Goal: Task Accomplishment & Management: Complete application form

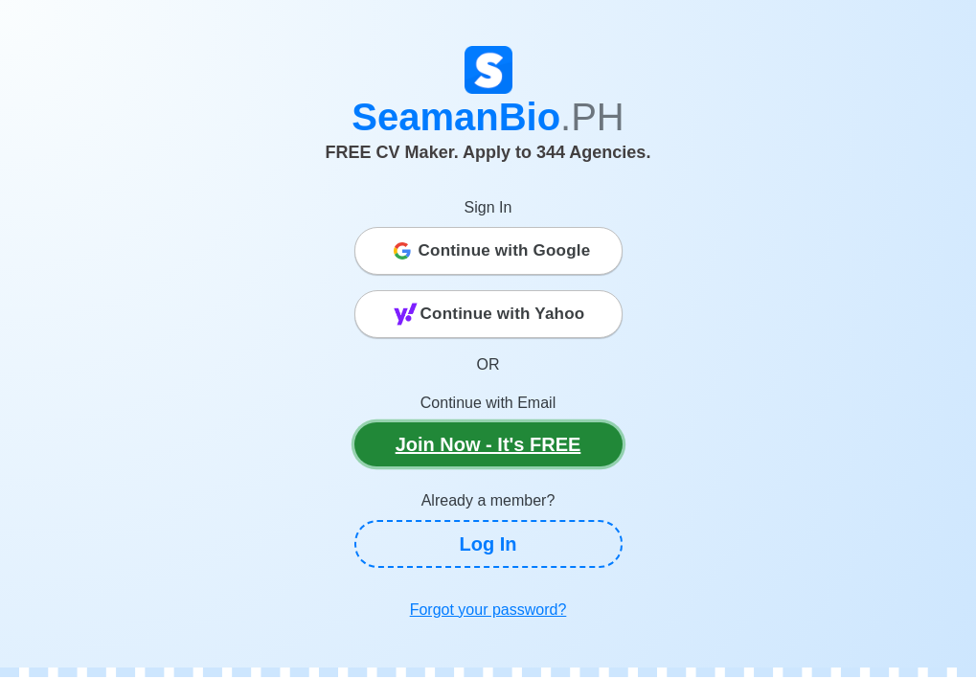
click at [490, 440] on link "Join Now - It's FREE" at bounding box center [488, 444] width 268 height 44
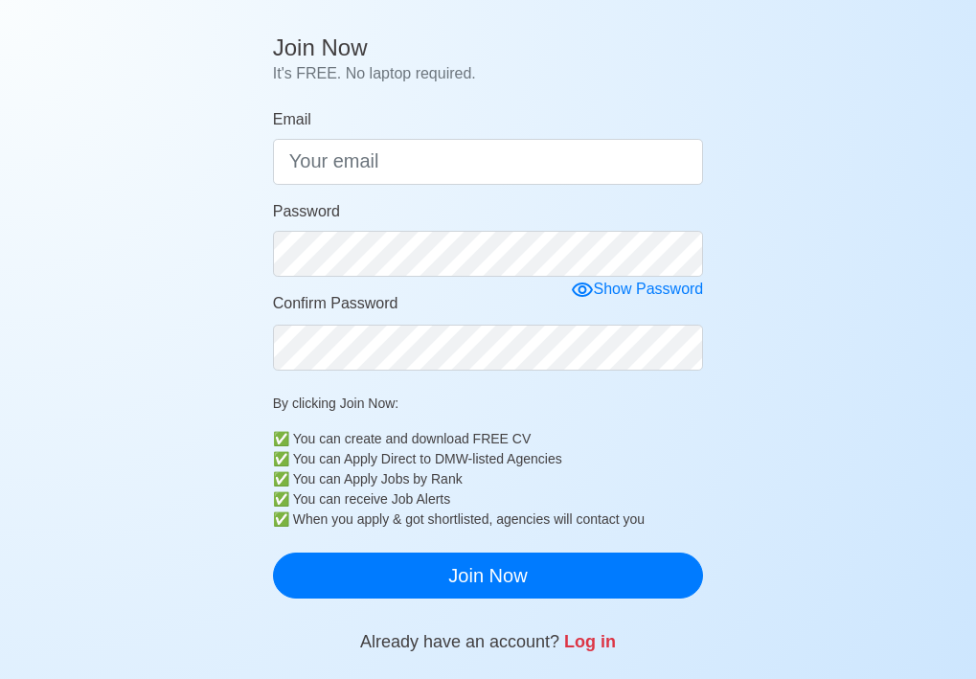
scroll to position [192, 0]
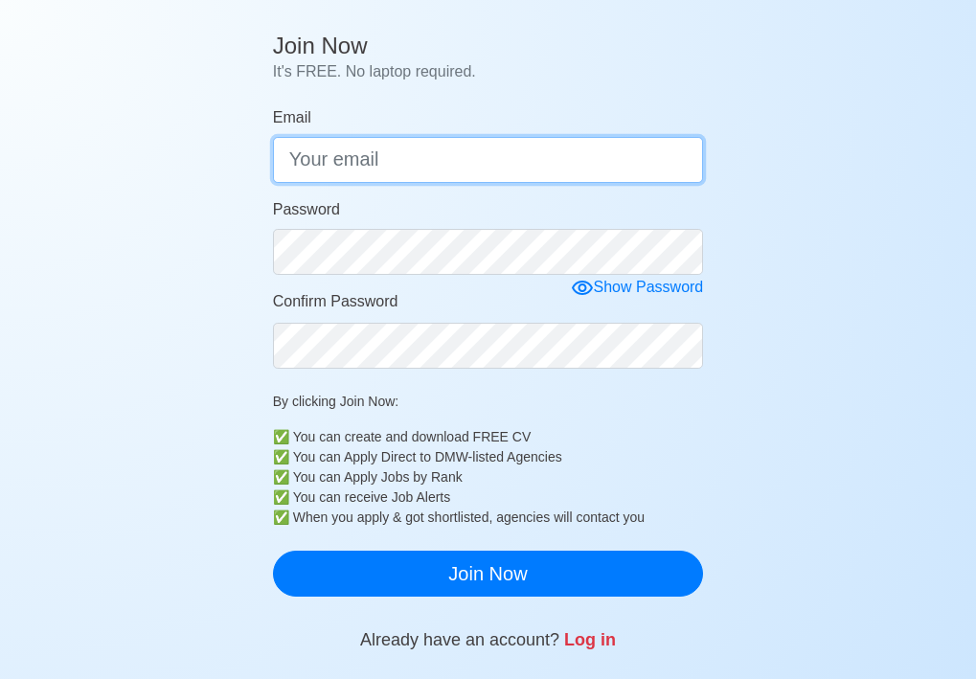
click at [417, 156] on input "Email" at bounding box center [488, 160] width 431 height 46
click at [415, 152] on input "Email" at bounding box center [488, 160] width 431 height 46
type input "R"
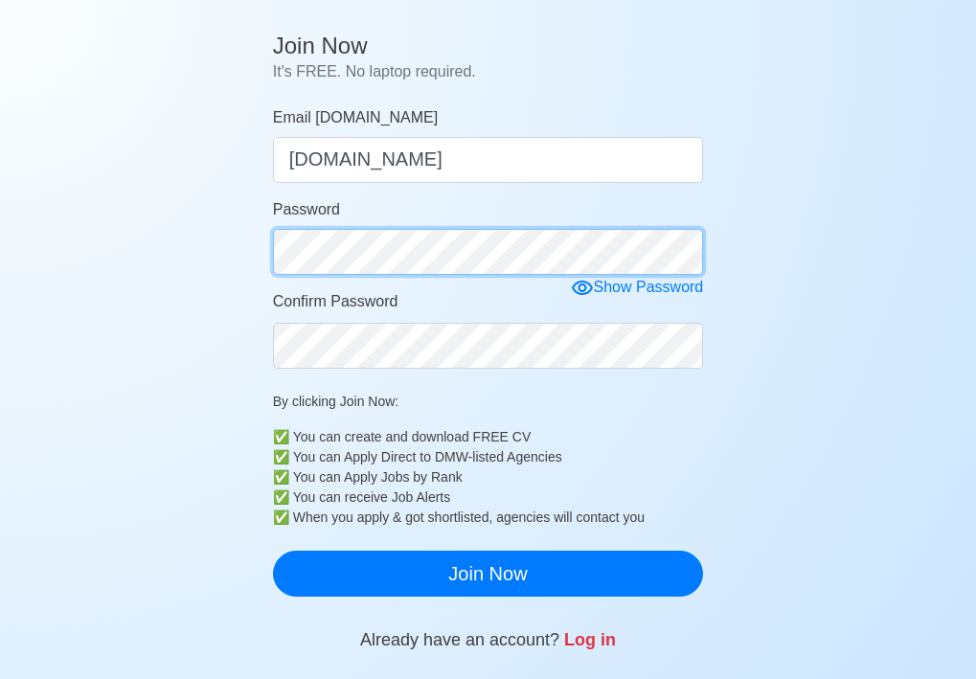
click at [365, 245] on div "Password" at bounding box center [488, 236] width 431 height 77
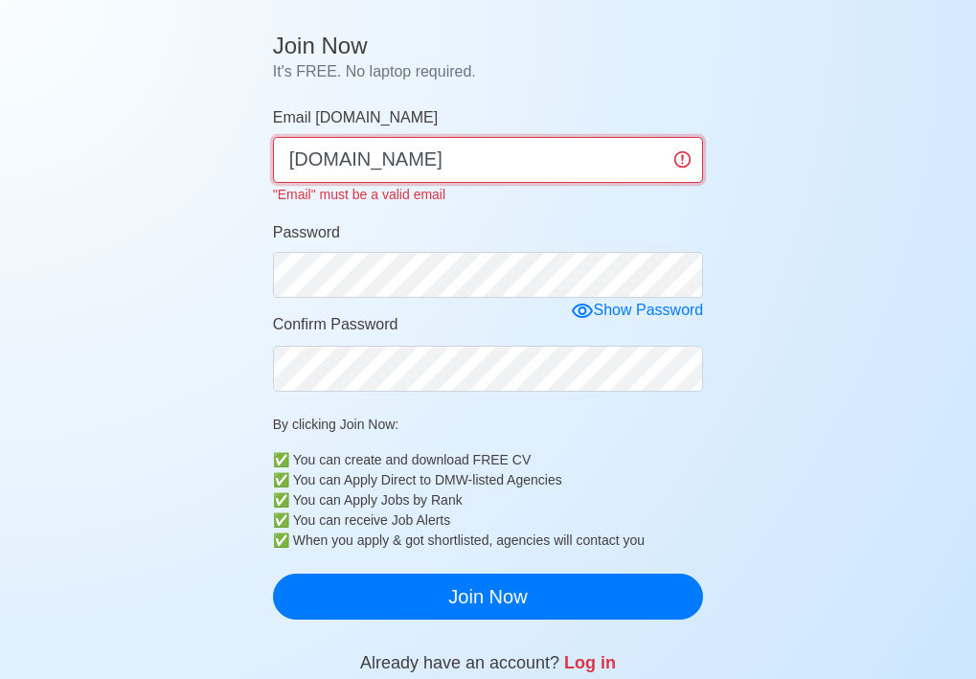
click at [408, 156] on input "royengcot090gmail.com" at bounding box center [488, 160] width 431 height 46
type input "[EMAIL_ADDRESS][DOMAIN_NAME]"
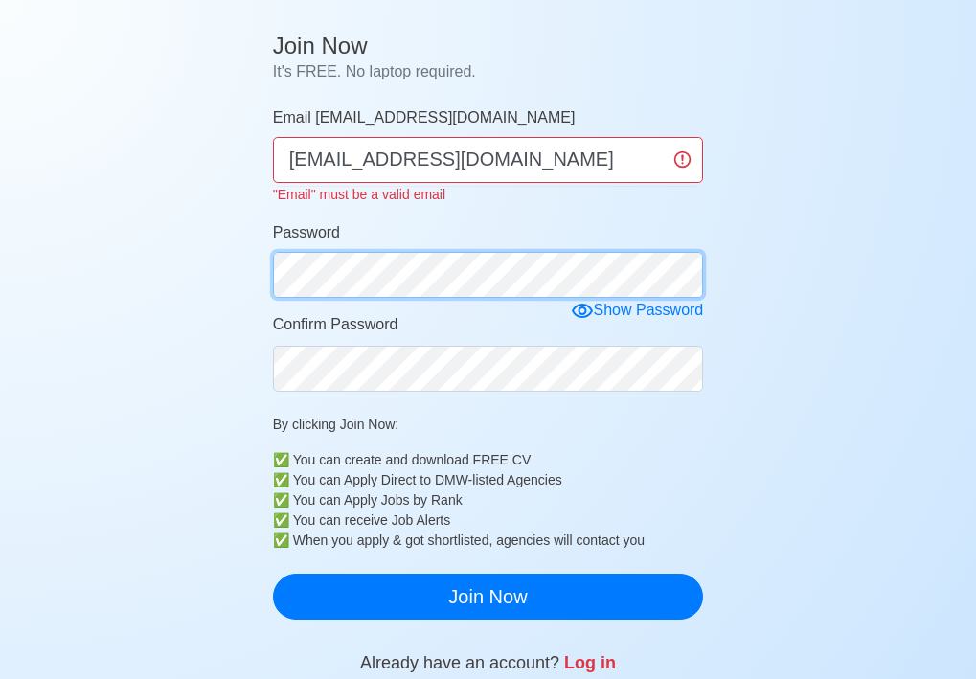
click at [422, 281] on form "Email royengcot090@gmail.com royengcot090@gmail.com "Email" must be a valid ema…" at bounding box center [488, 362] width 431 height 513
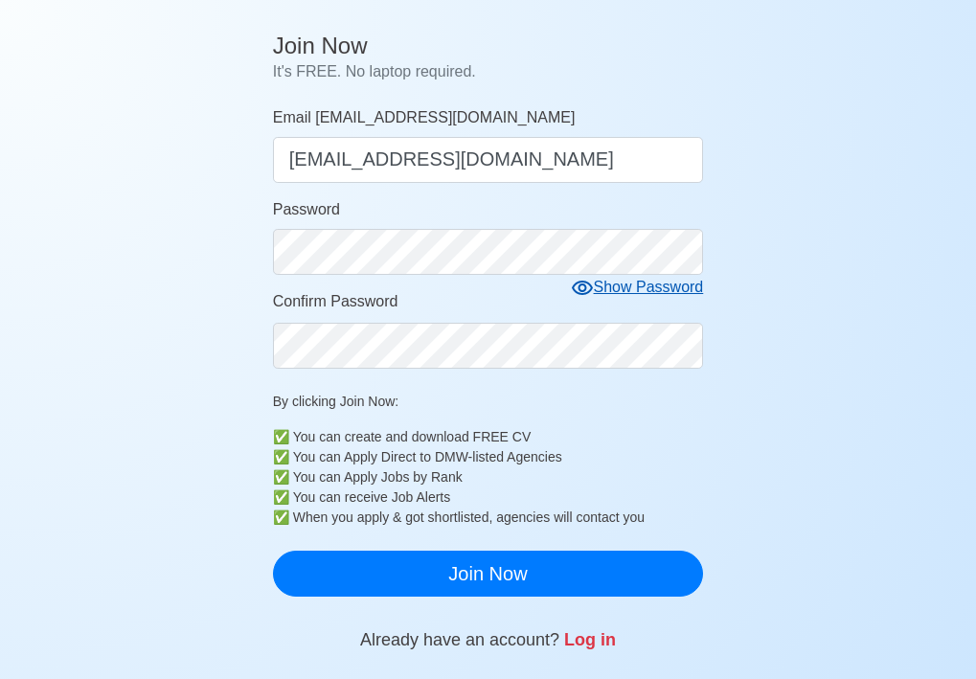
click at [591, 287] on icon at bounding box center [582, 288] width 21 height 14
click at [591, 287] on icon at bounding box center [589, 288] width 21 height 18
click at [591, 287] on icon at bounding box center [582, 288] width 21 height 14
click at [592, 287] on icon at bounding box center [589, 288] width 21 height 18
click at [585, 284] on icon at bounding box center [582, 288] width 21 height 14
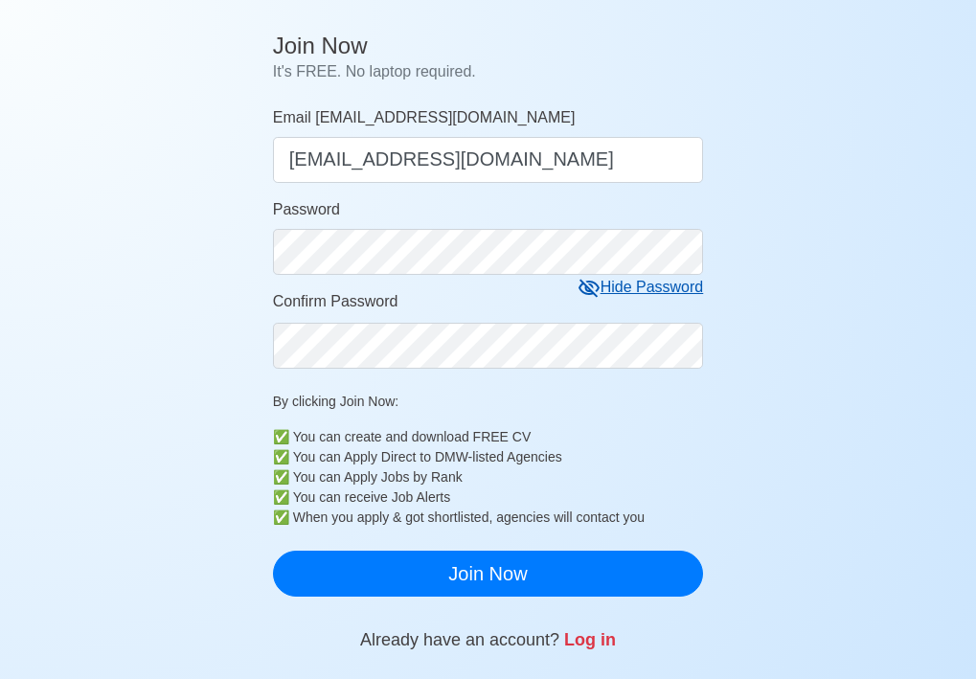
click at [585, 284] on icon at bounding box center [589, 288] width 23 height 23
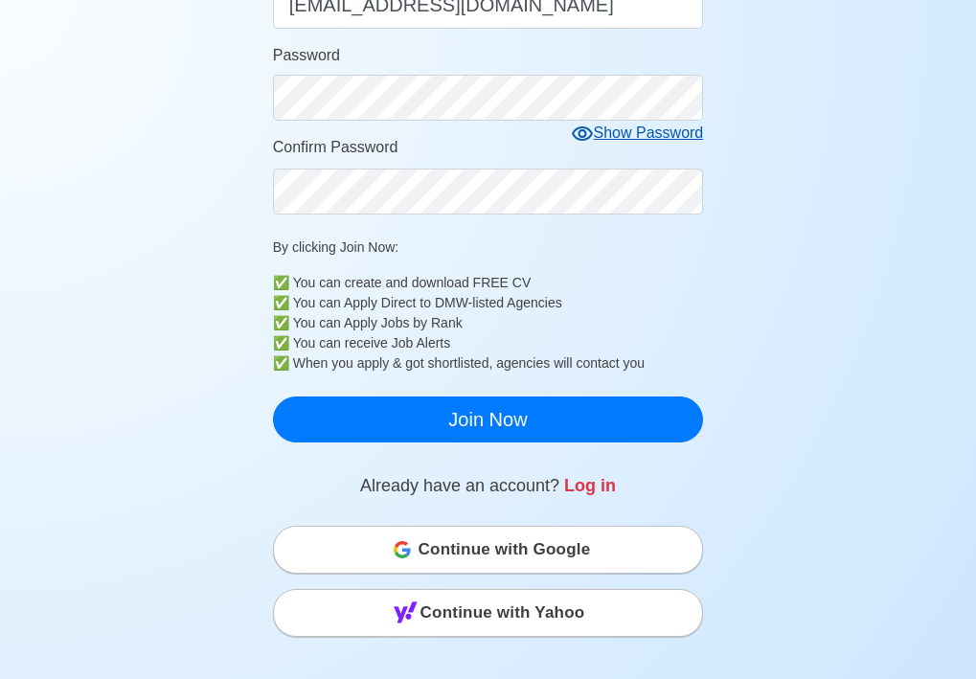
scroll to position [383, 0]
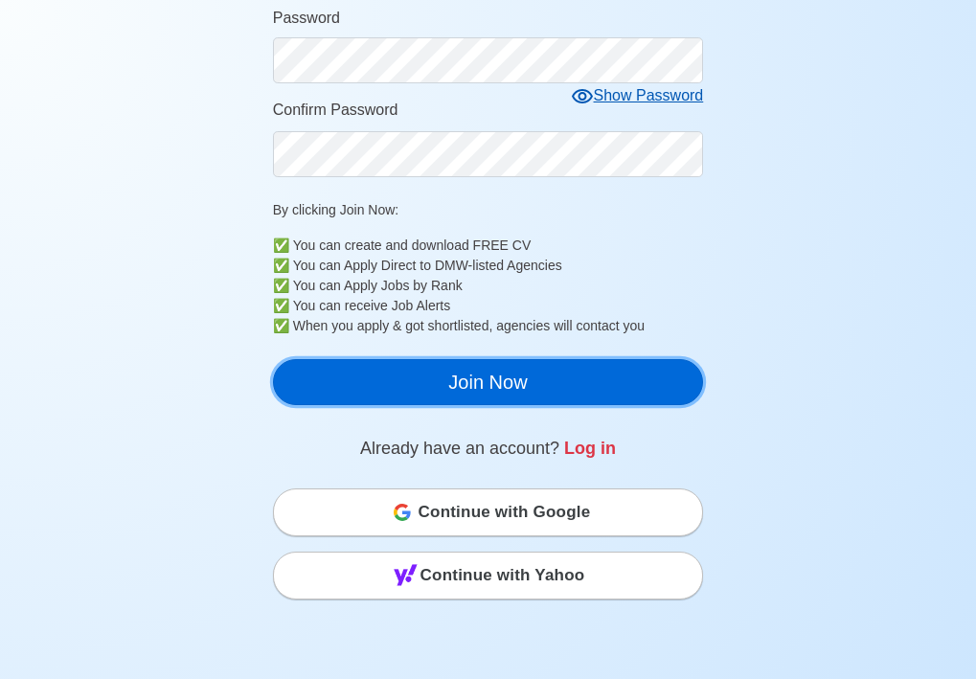
click at [482, 383] on button "Join Now" at bounding box center [488, 382] width 431 height 46
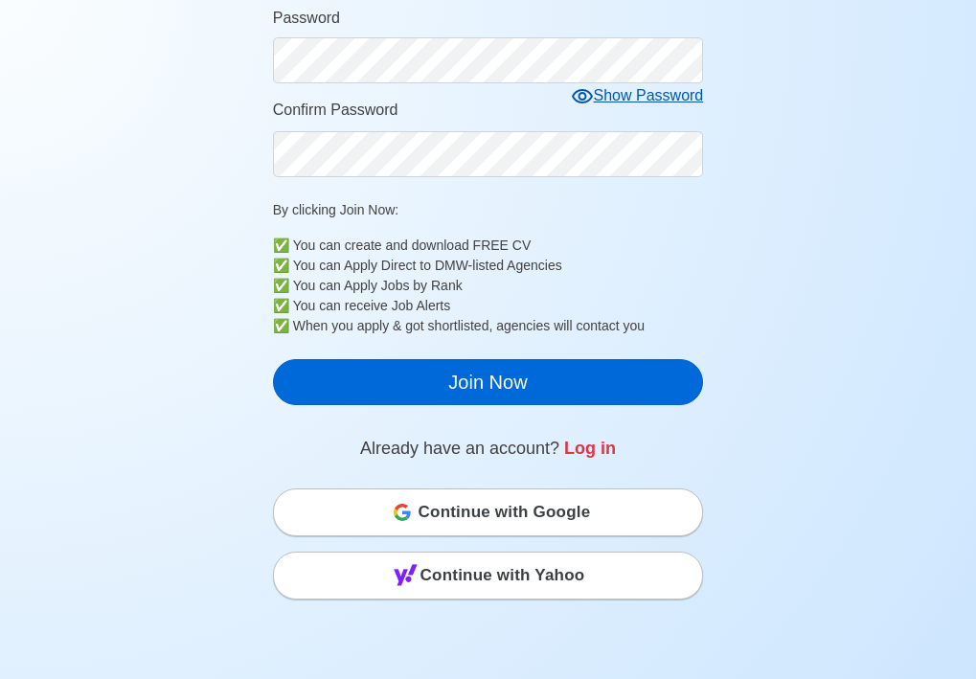
scroll to position [23, 0]
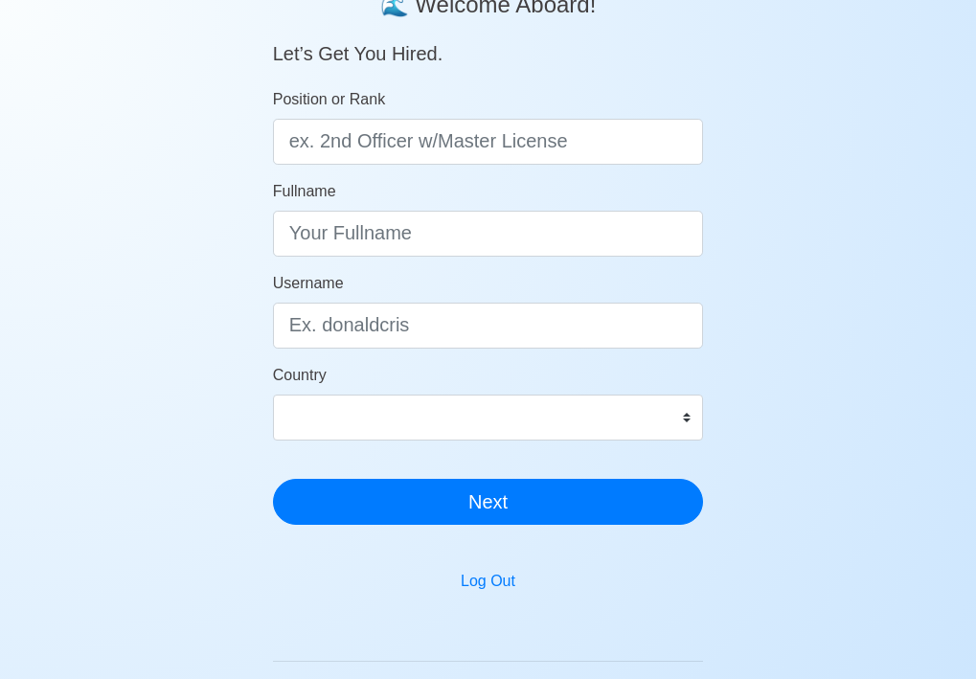
scroll to position [192, 0]
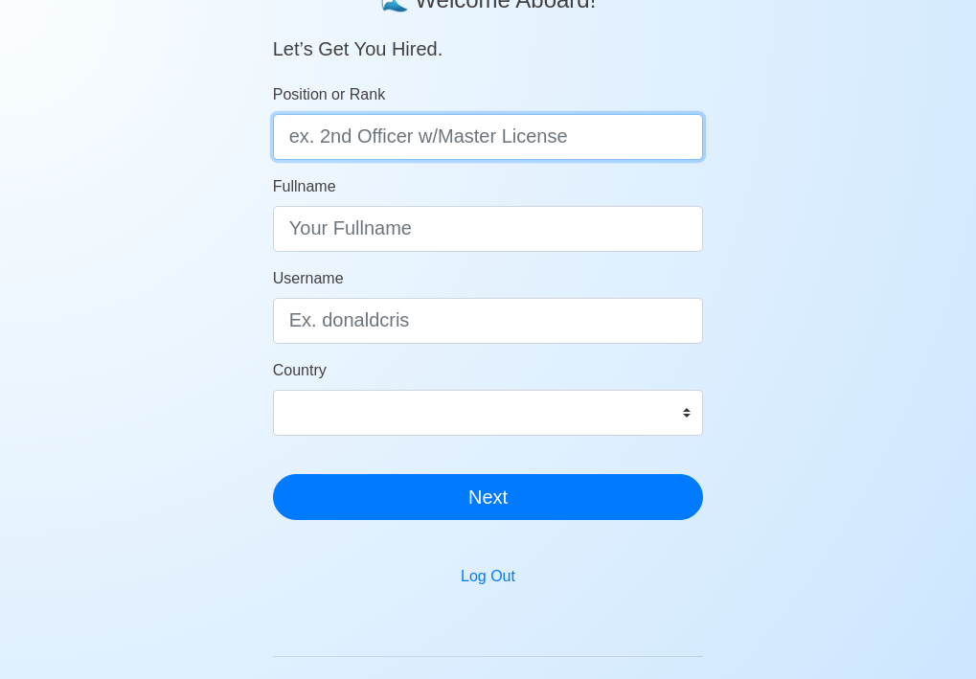
click at [370, 142] on input "Position or Rank" at bounding box center [488, 137] width 431 height 46
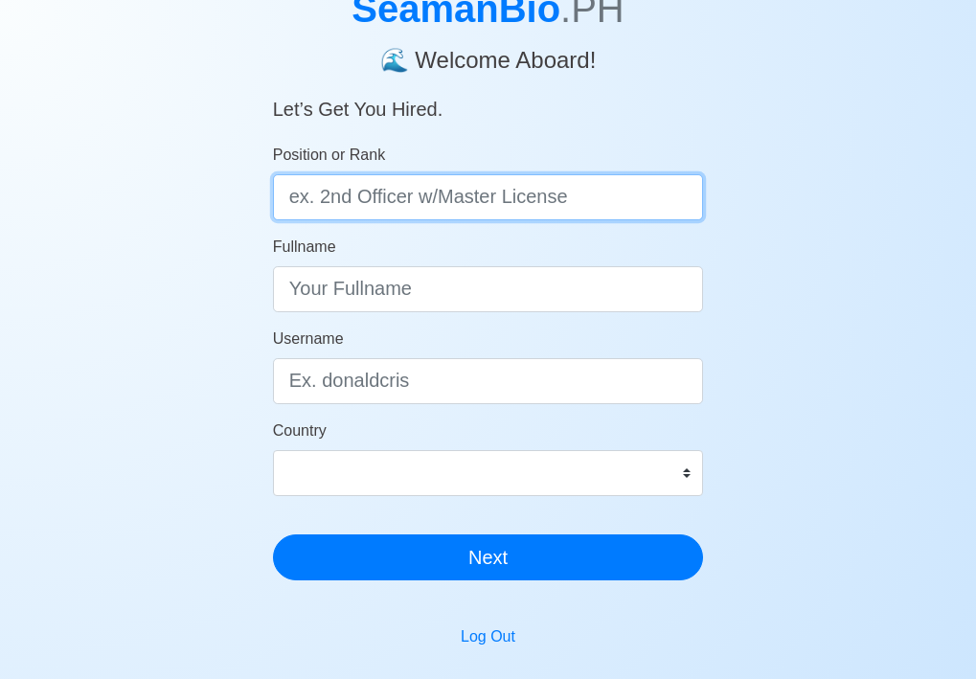
scroll to position [96, 0]
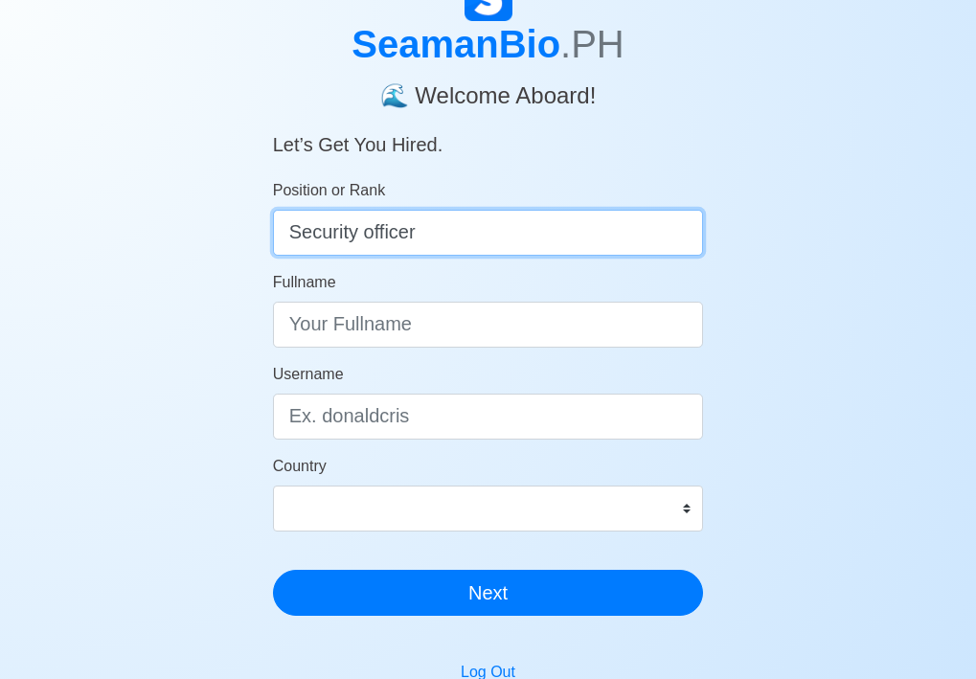
type input "Security officer"
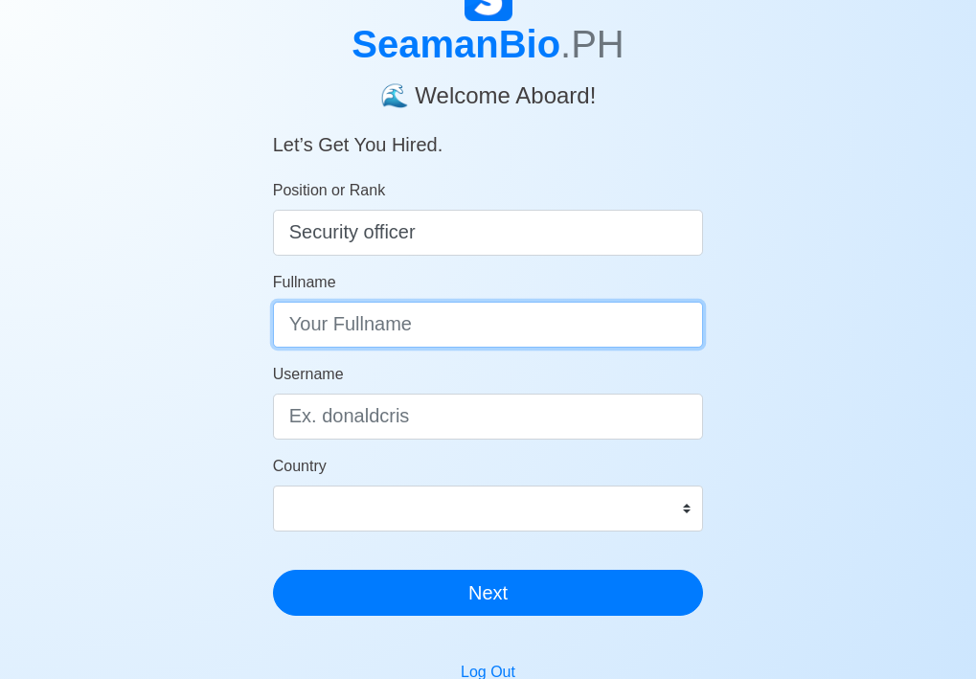
click at [358, 311] on input "Fullname" at bounding box center [488, 325] width 431 height 46
type input "[PERSON_NAME]"
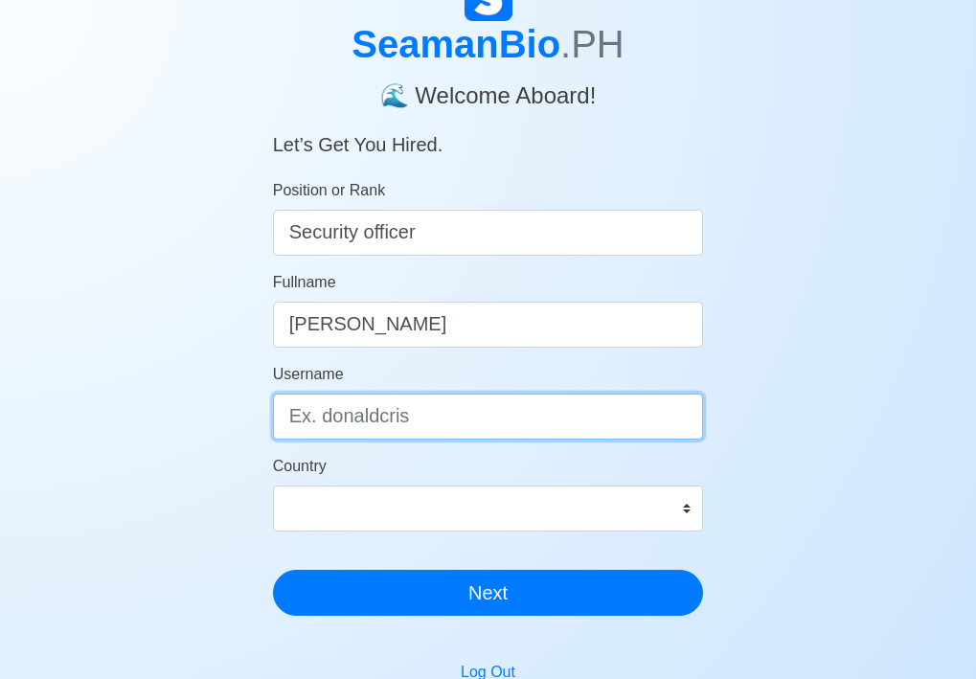
click at [389, 418] on input "Username" at bounding box center [488, 417] width 431 height 46
type input "Engcotroy"
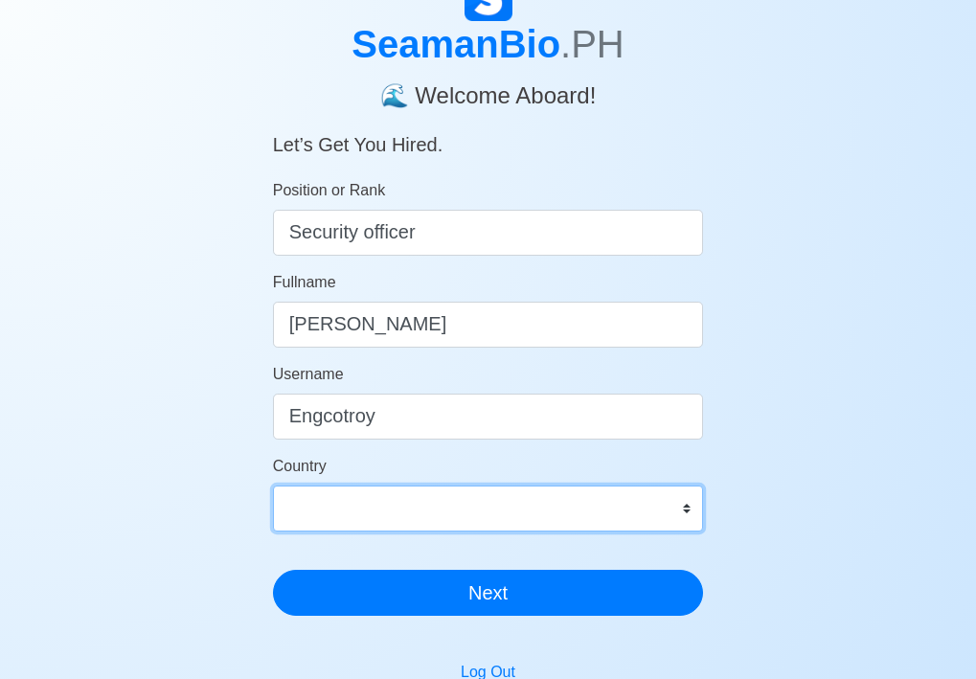
click at [385, 509] on select "[GEOGRAPHIC_DATA] [GEOGRAPHIC_DATA] [GEOGRAPHIC_DATA] [GEOGRAPHIC_DATA] [US_STA…" at bounding box center [488, 509] width 431 height 46
select select "PH"
click at [273, 486] on select "[GEOGRAPHIC_DATA] [GEOGRAPHIC_DATA] [GEOGRAPHIC_DATA] [GEOGRAPHIC_DATA] [US_STA…" at bounding box center [488, 509] width 431 height 46
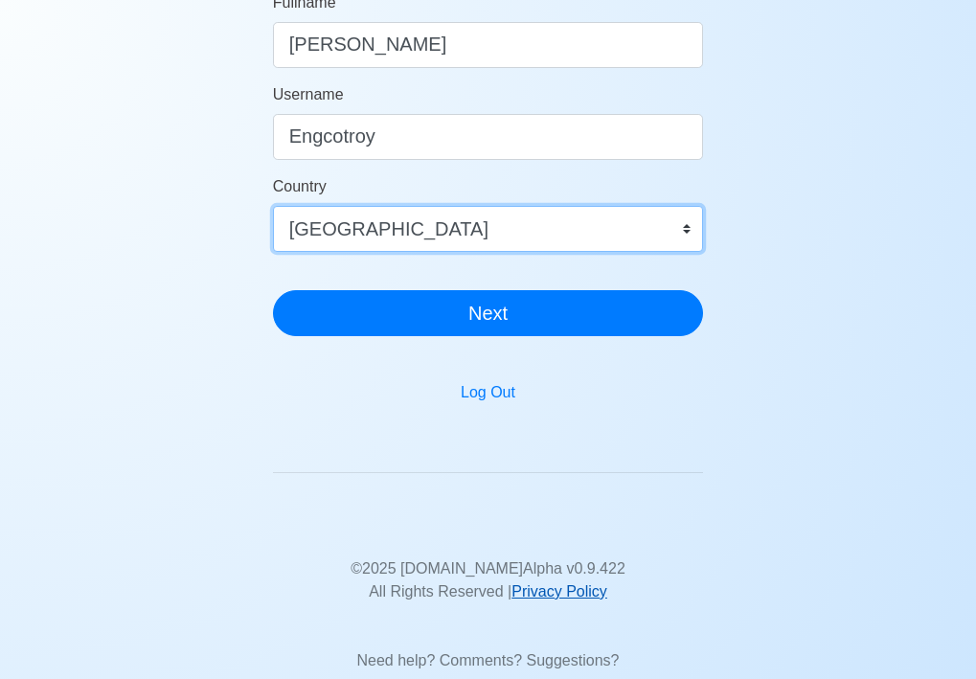
scroll to position [383, 0]
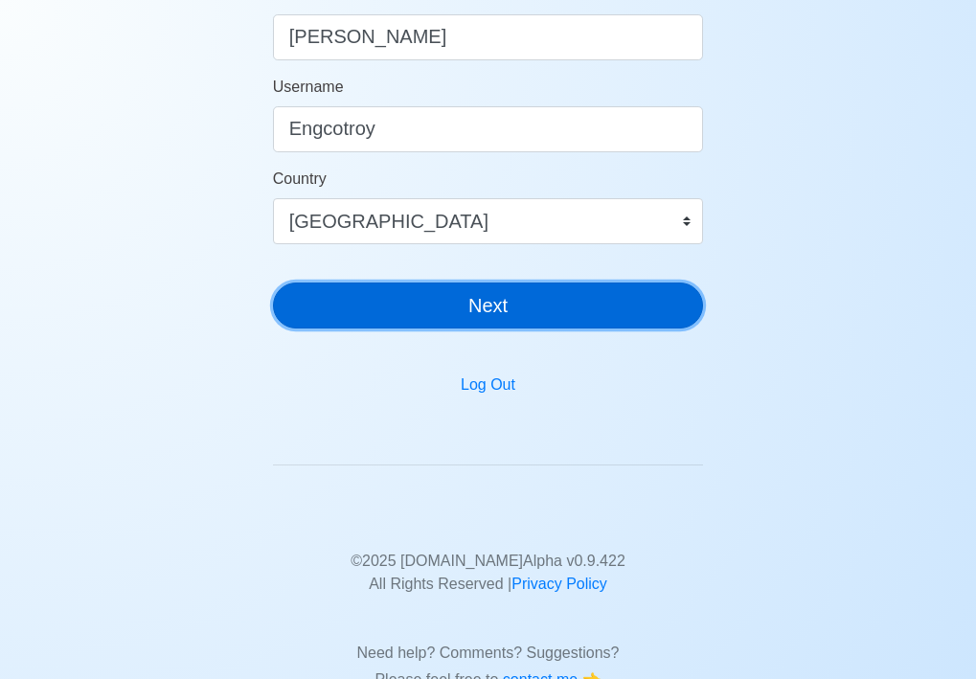
click at [522, 313] on button "Next" at bounding box center [488, 306] width 431 height 46
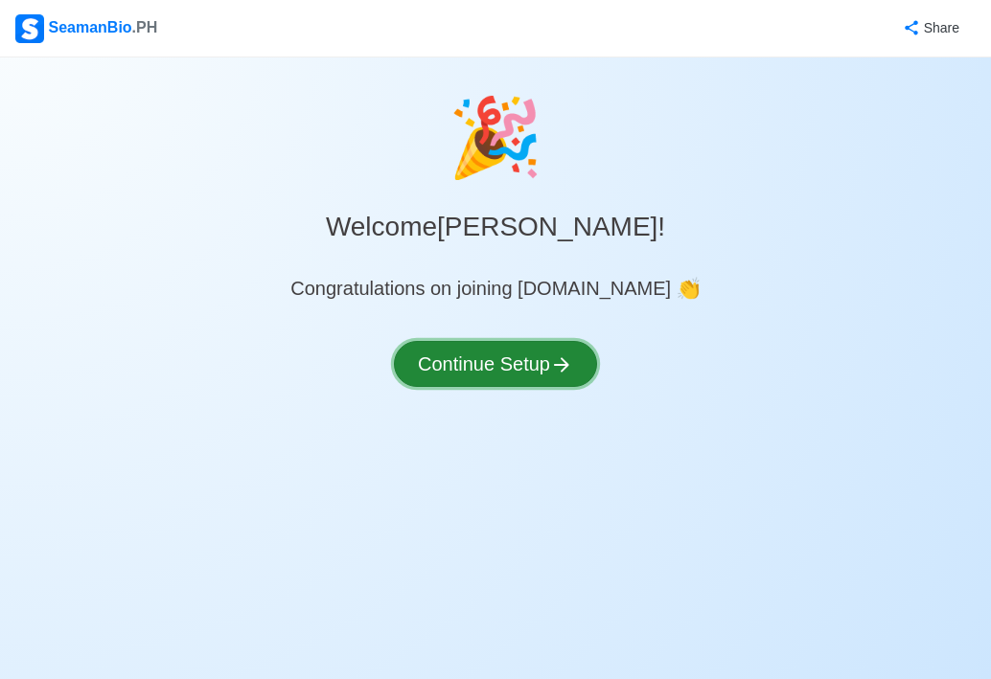
click at [560, 358] on div "🎉 Welcome [PERSON_NAME] B Engcot ! Congratulations on joining [DOMAIN_NAME] 👏 C…" at bounding box center [495, 256] width 991 height 353
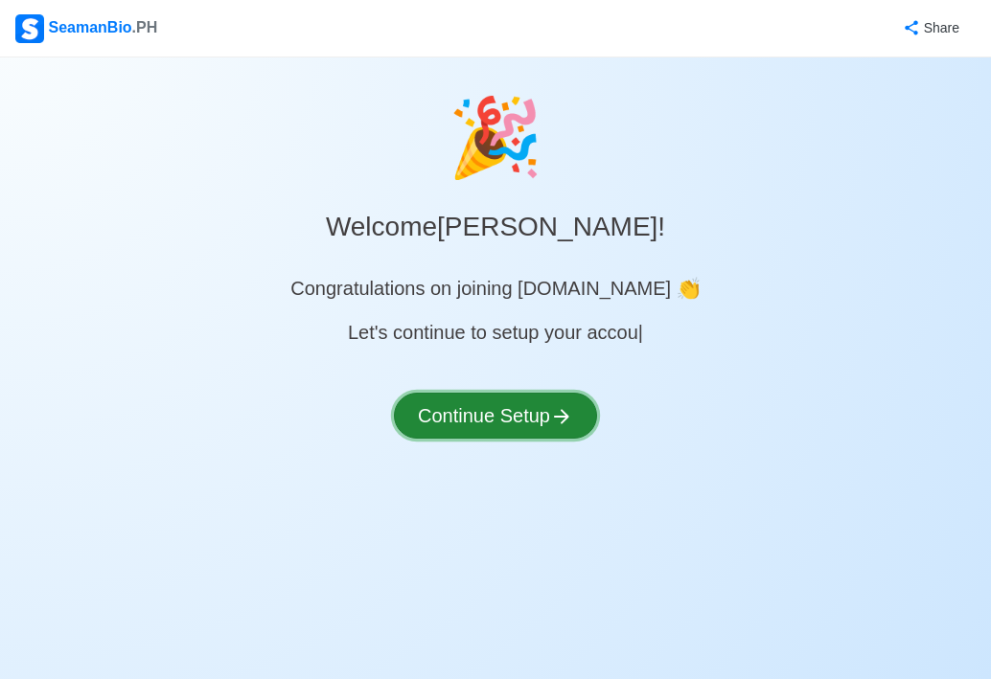
click at [535, 413] on button "Continue Setup" at bounding box center [495, 416] width 203 height 46
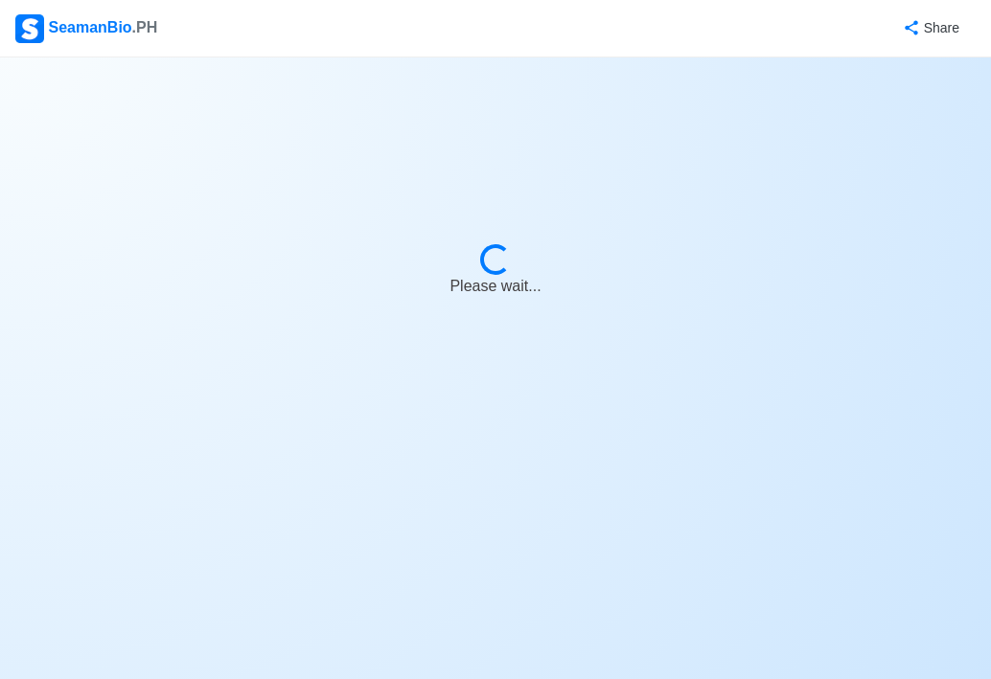
select select "Visible for Hiring"
select select "PH"
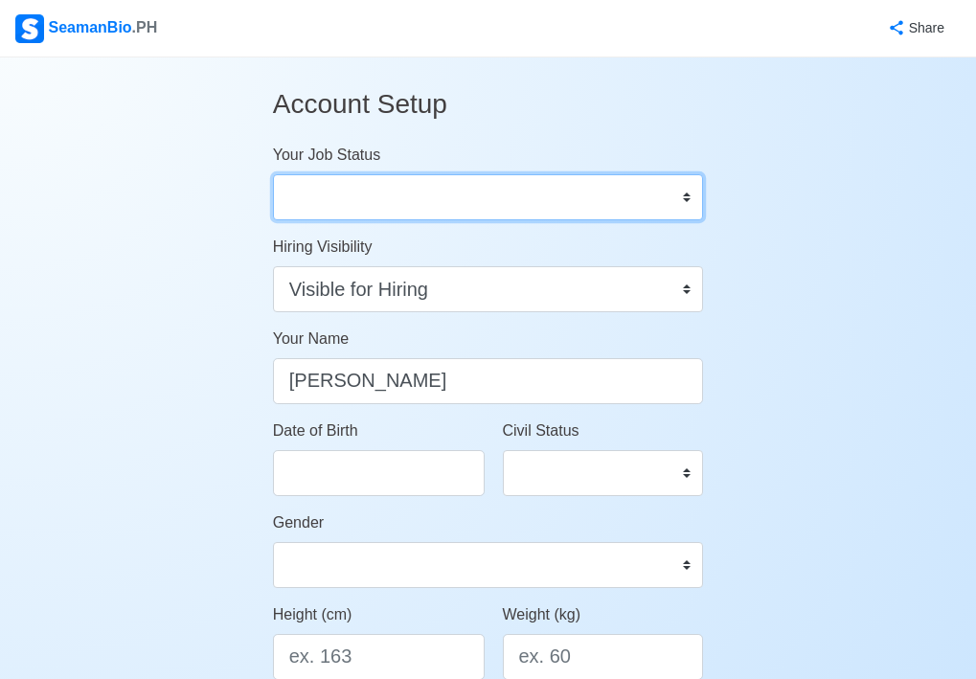
click at [430, 201] on select "Onboard Actively Looking for Job Not Looking for Job" at bounding box center [488, 197] width 431 height 46
select select "Actively Looking for Job"
click at [273, 174] on select "Onboard Actively Looking for Job Not Looking for Job" at bounding box center [488, 197] width 431 height 46
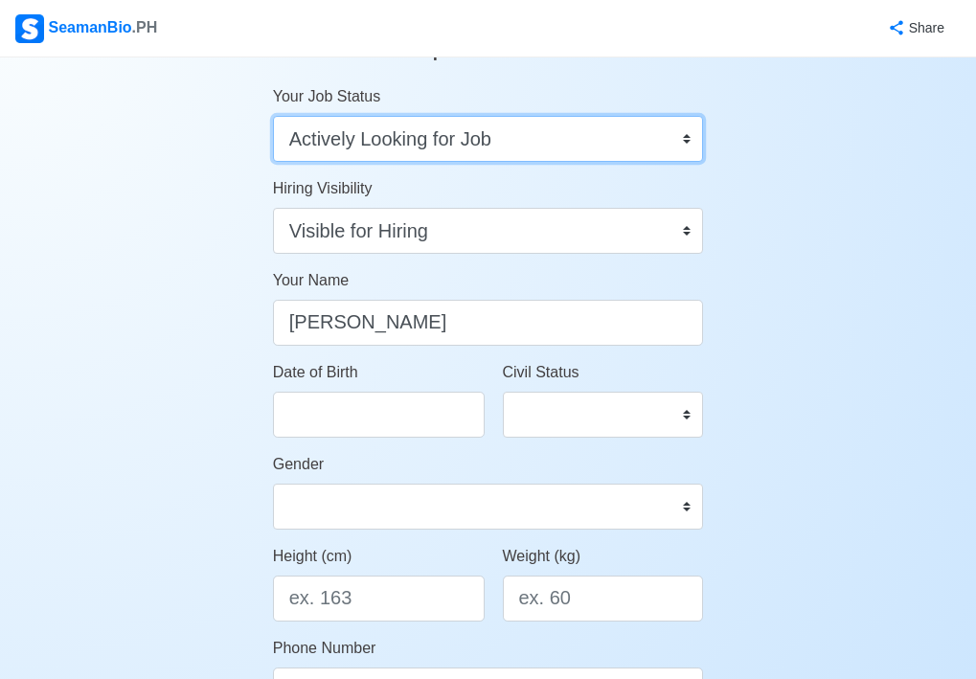
scroll to position [96, 0]
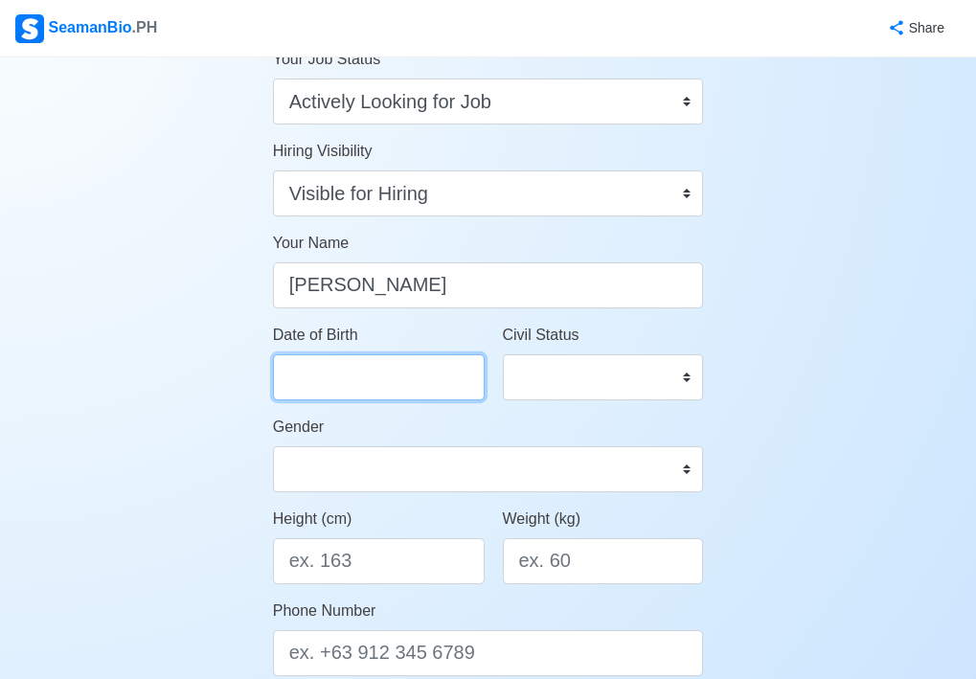
click at [425, 373] on input "Date of Birth" at bounding box center [379, 377] width 212 height 46
select select "****"
select select "*******"
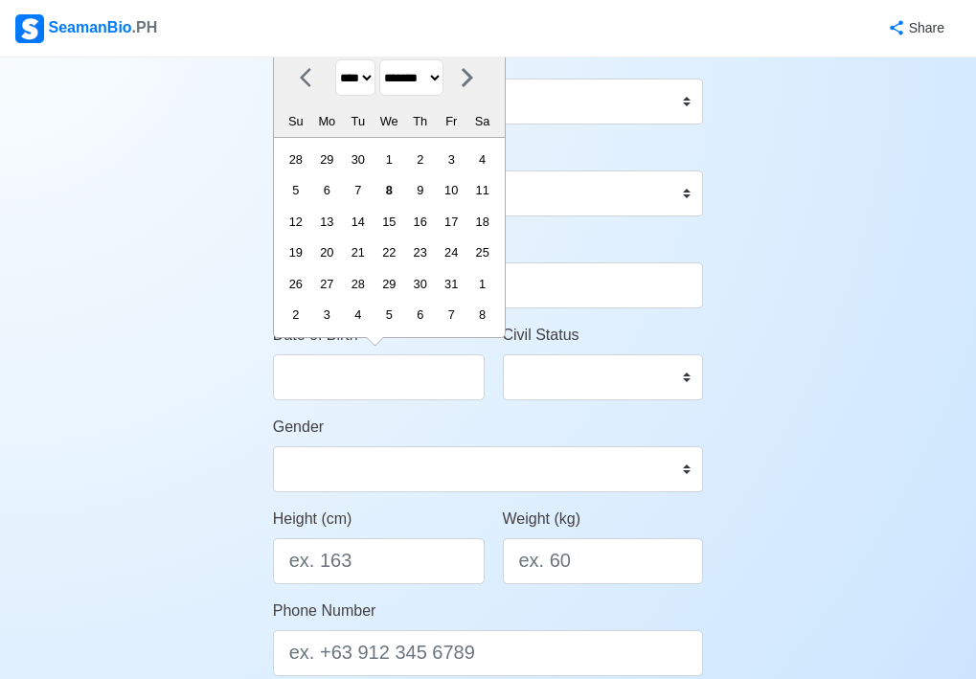
click at [373, 73] on select "**** **** **** **** **** **** **** **** **** **** **** **** **** **** **** ****…" at bounding box center [355, 77] width 40 height 37
select select "****"
click at [335, 59] on select "**** **** **** **** **** **** **** **** **** **** **** **** **** **** **** ****…" at bounding box center [355, 77] width 40 height 37
click at [444, 80] on select "******* ******** ***** ***** *** **** **** ****** ********* ******* ******** **…" at bounding box center [411, 77] width 64 height 37
select select "****"
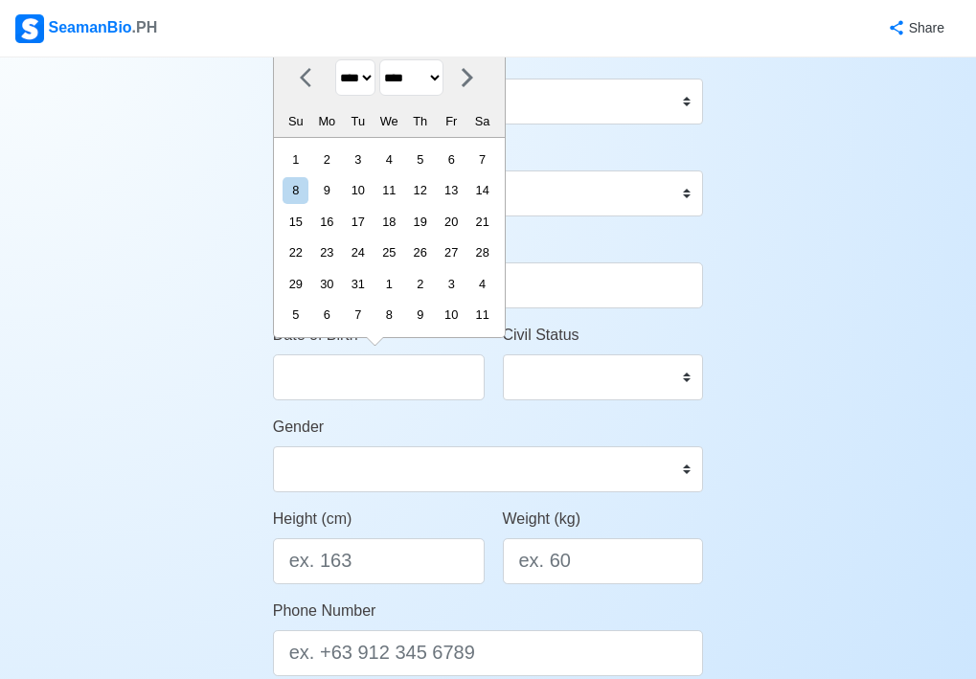
click at [387, 59] on select "******* ******** ***** ***** *** **** **** ****** ********* ******* ******** **…" at bounding box center [411, 77] width 64 height 37
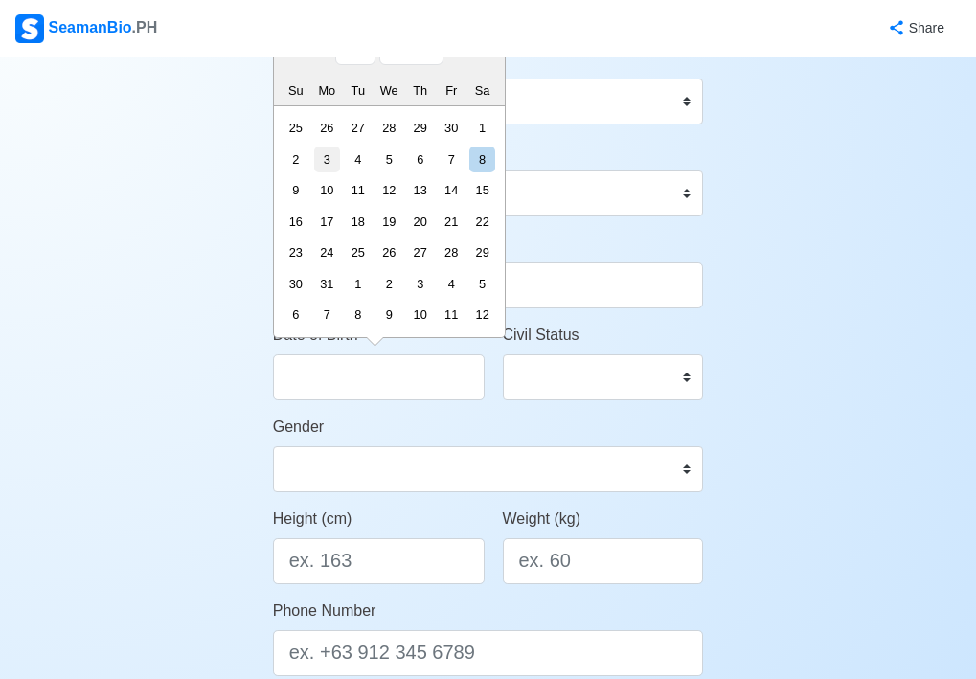
click at [333, 160] on div "3" at bounding box center [327, 160] width 26 height 26
type input "[DATE]"
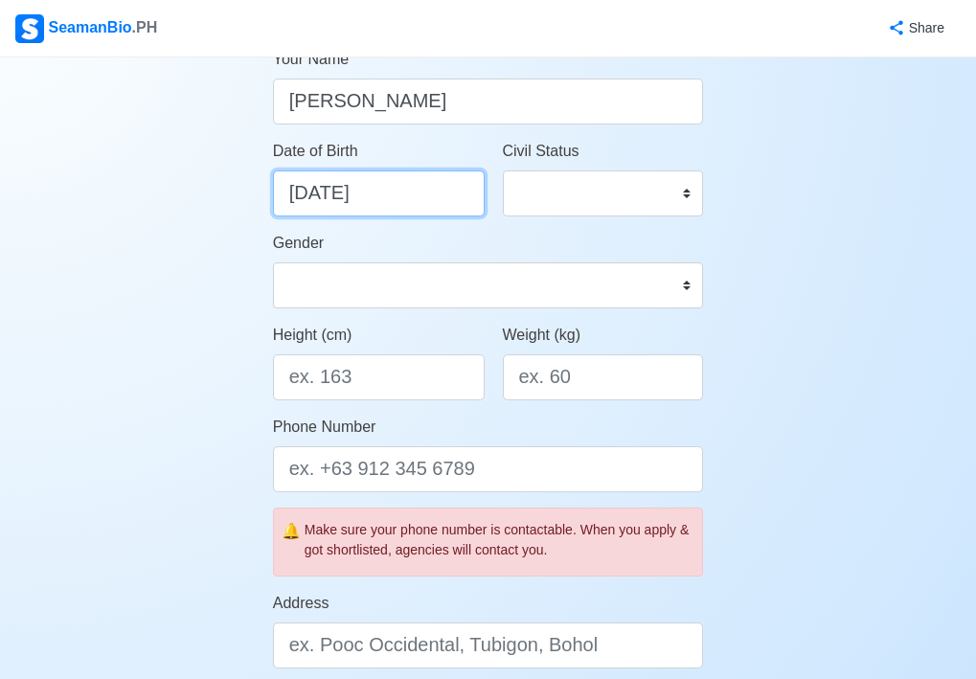
scroll to position [287, 0]
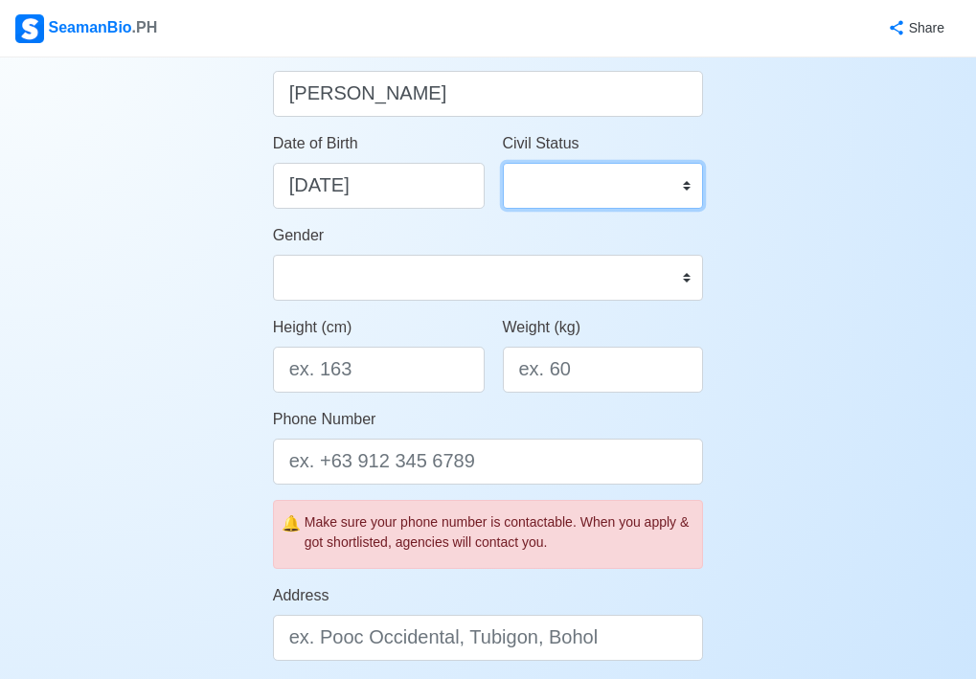
click at [603, 173] on select "Single Married Widowed Separated" at bounding box center [603, 186] width 201 height 46
select select "Married"
click at [503, 163] on select "Single Married Widowed Separated" at bounding box center [603, 186] width 201 height 46
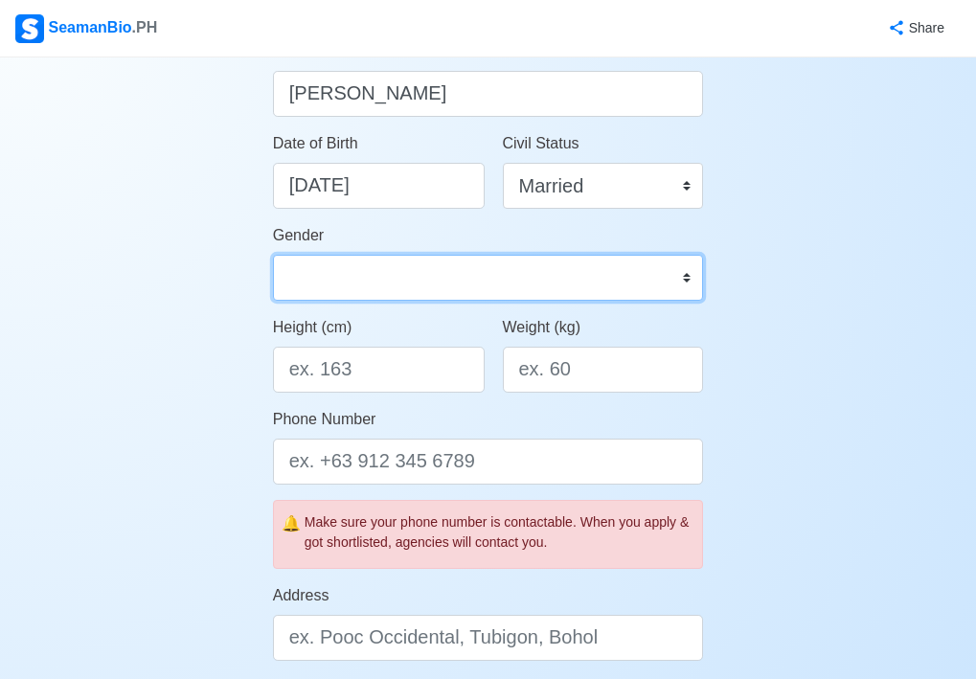
click at [334, 268] on select "[DEMOGRAPHIC_DATA] [DEMOGRAPHIC_DATA]" at bounding box center [488, 278] width 431 height 46
select select "[DEMOGRAPHIC_DATA]"
click at [273, 255] on select "[DEMOGRAPHIC_DATA] [DEMOGRAPHIC_DATA]" at bounding box center [488, 278] width 431 height 46
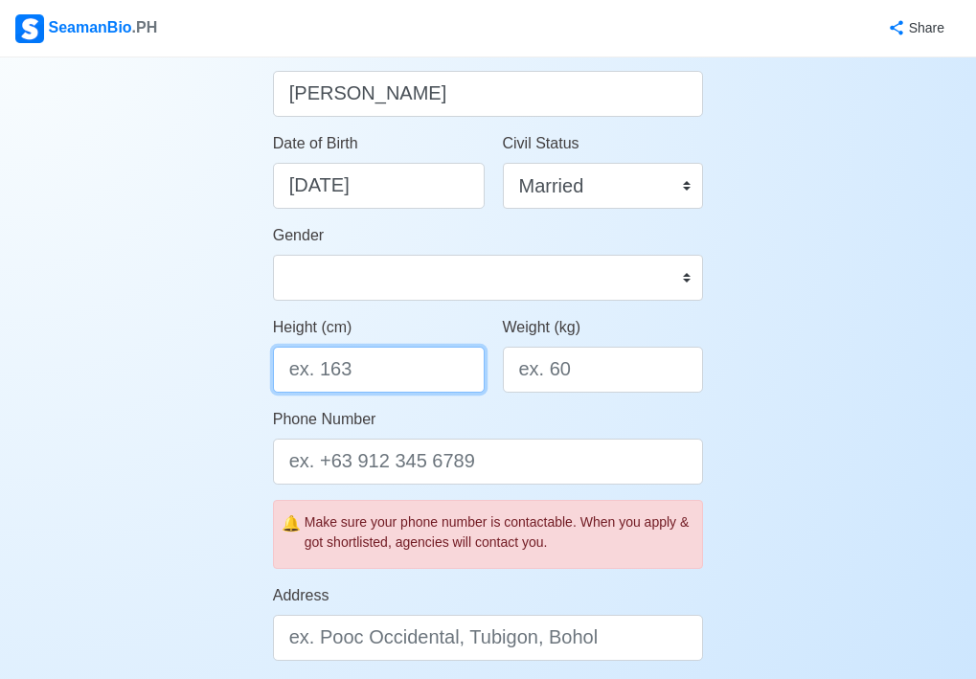
click at [394, 369] on input "Height (cm)" at bounding box center [379, 370] width 212 height 46
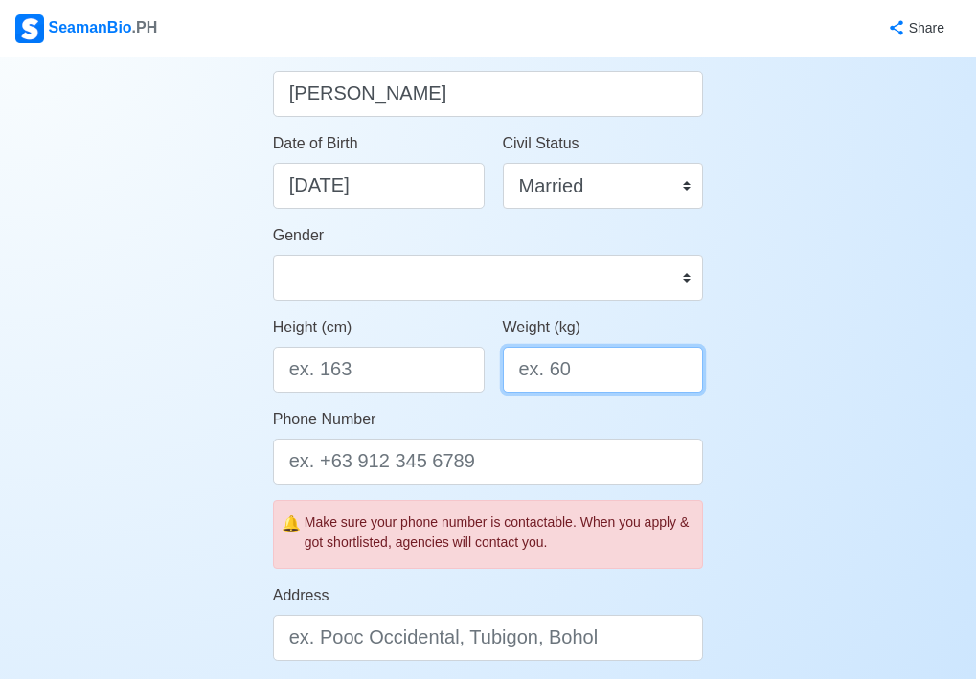
click at [574, 379] on input "Weight (kg)" at bounding box center [603, 370] width 201 height 46
type input "79kg"
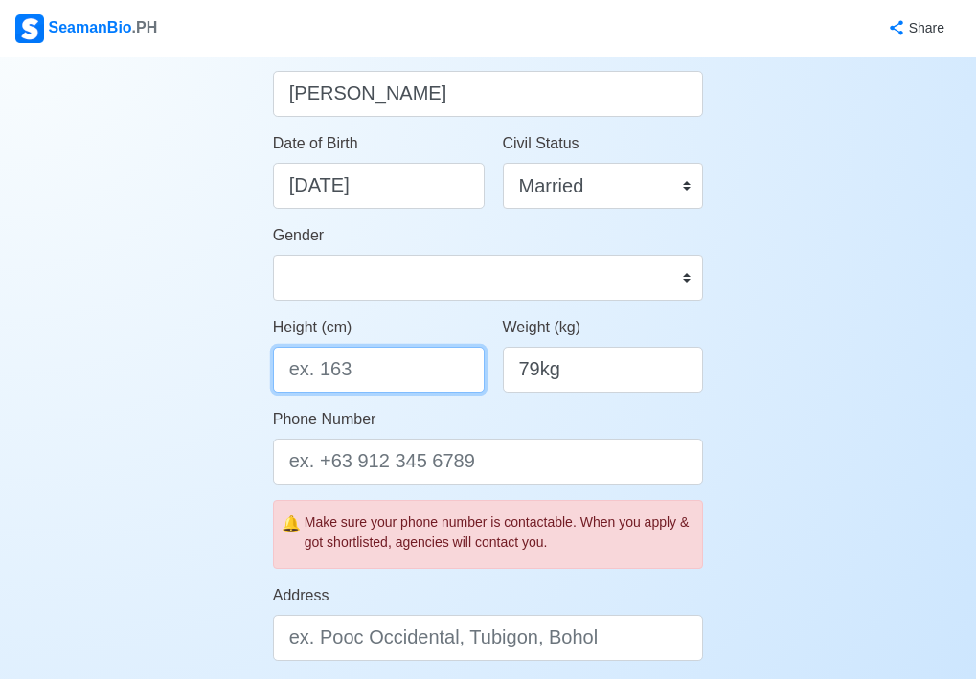
click at [349, 368] on input "Height (cm)" at bounding box center [379, 370] width 212 height 46
click at [348, 370] on input "Height (cm)" at bounding box center [379, 370] width 212 height 46
type input "177cm"
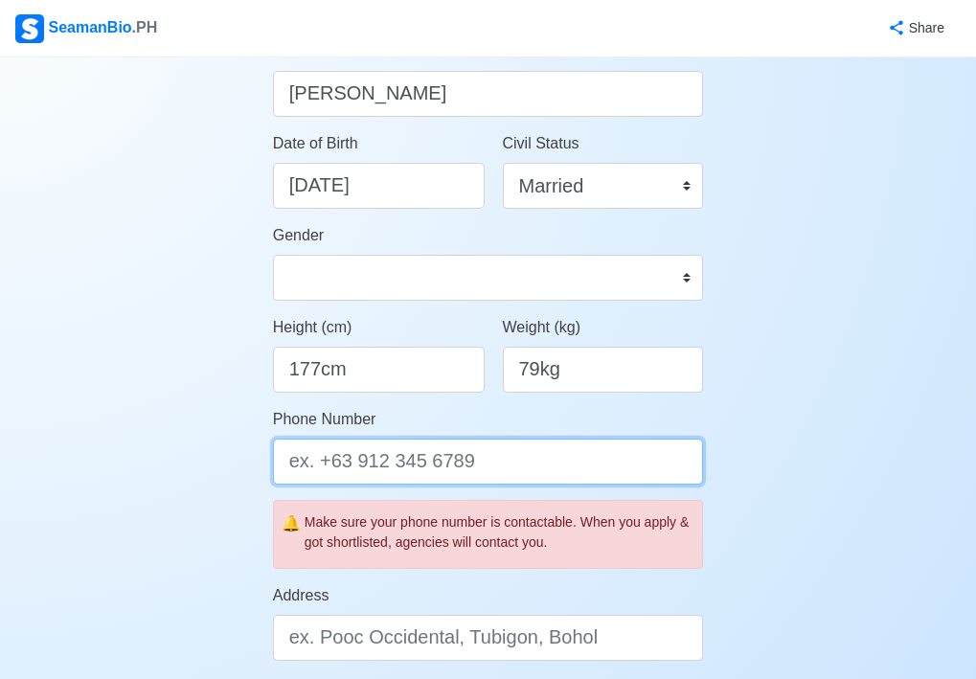
click at [401, 468] on input "Phone Number" at bounding box center [488, 462] width 431 height 46
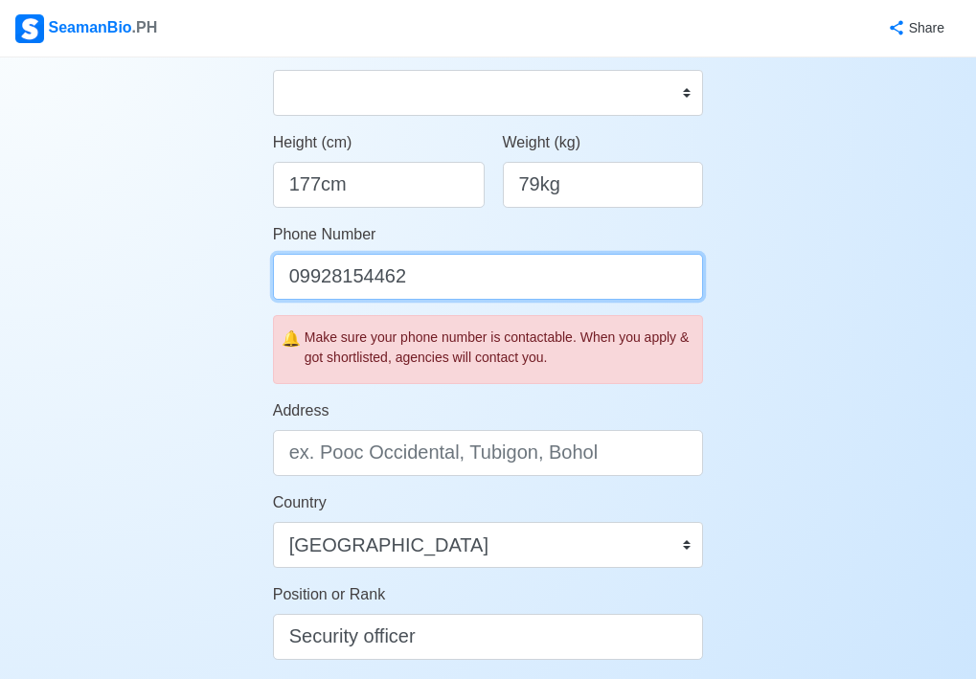
scroll to position [479, 0]
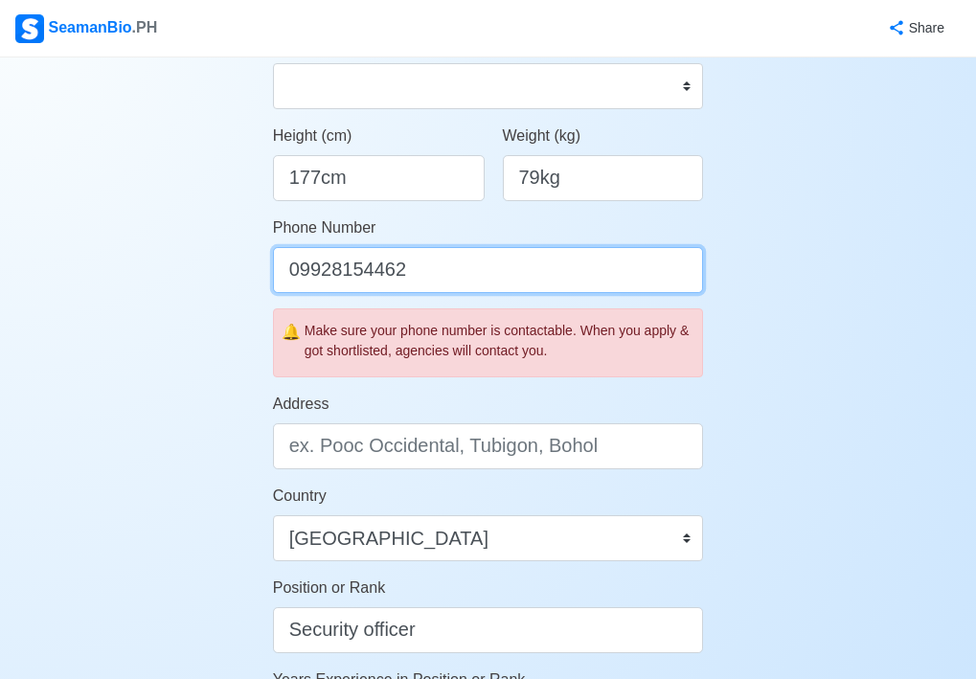
type input "09928154462"
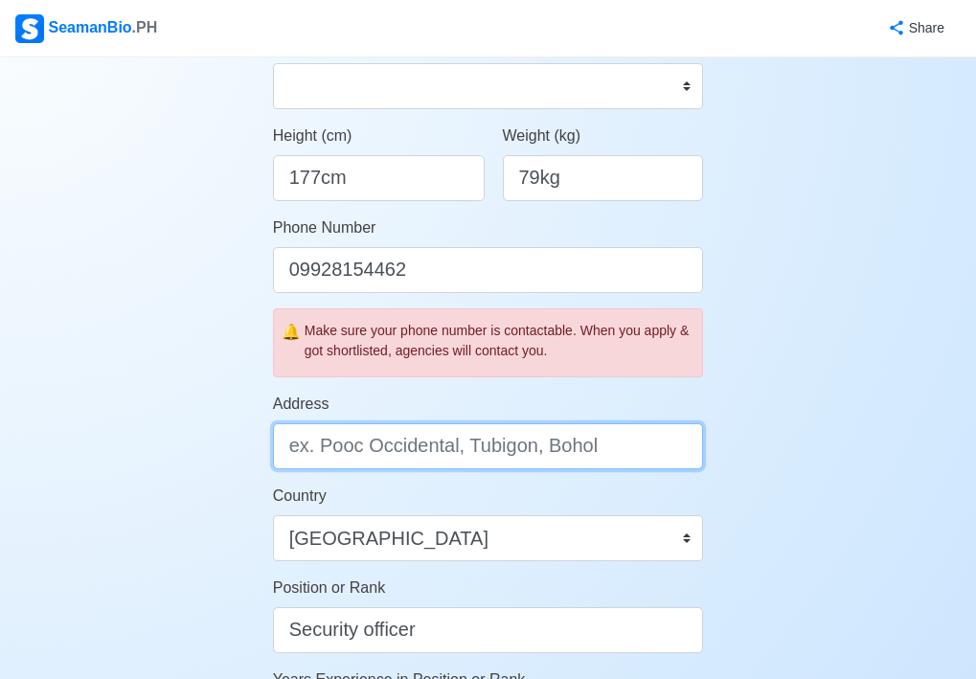
click at [462, 448] on input "Address" at bounding box center [488, 446] width 431 height 46
type input "[GEOGRAPHIC_DATA], [GEOGRAPHIC_DATA]"
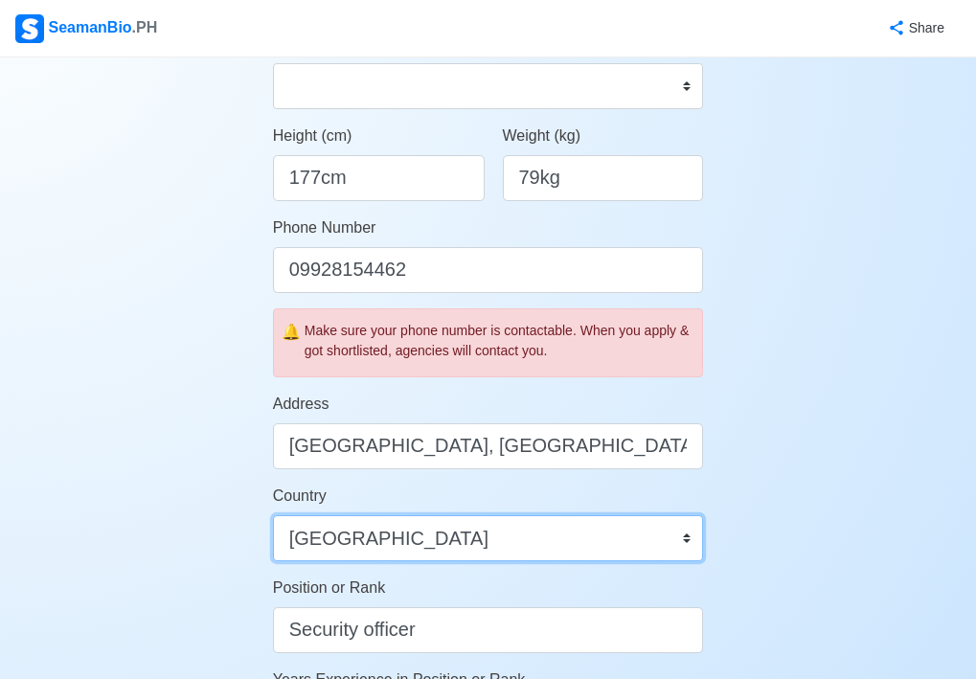
click at [437, 534] on select "[GEOGRAPHIC_DATA] [GEOGRAPHIC_DATA] [GEOGRAPHIC_DATA] [GEOGRAPHIC_DATA] [US_STA…" at bounding box center [488, 538] width 431 height 46
click at [401, 538] on select "[GEOGRAPHIC_DATA] [GEOGRAPHIC_DATA] [GEOGRAPHIC_DATA] [GEOGRAPHIC_DATA] [US_STA…" at bounding box center [488, 538] width 431 height 46
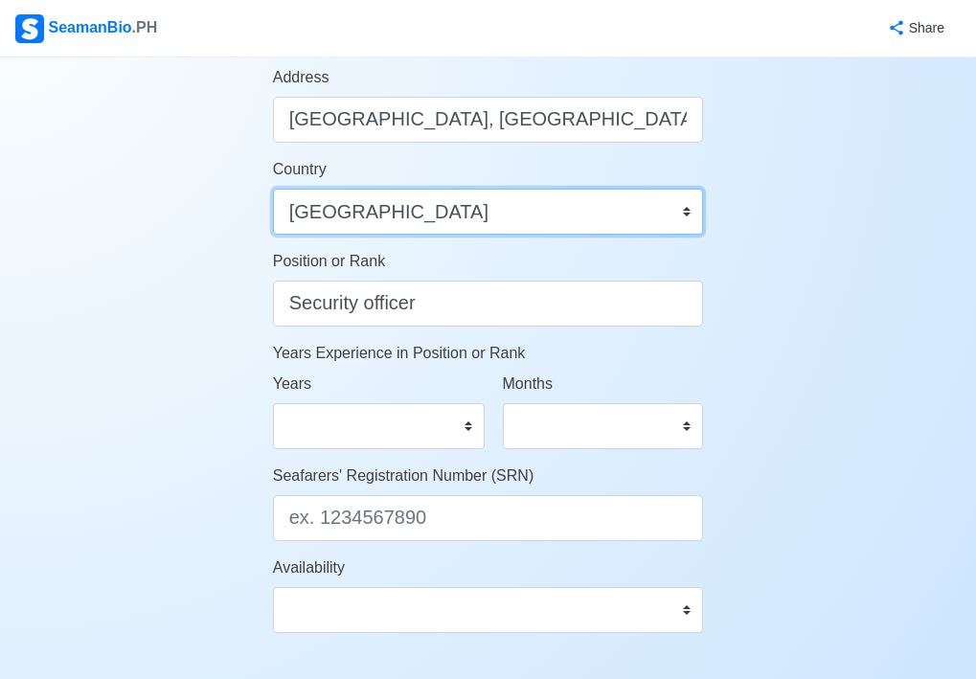
scroll to position [862, 0]
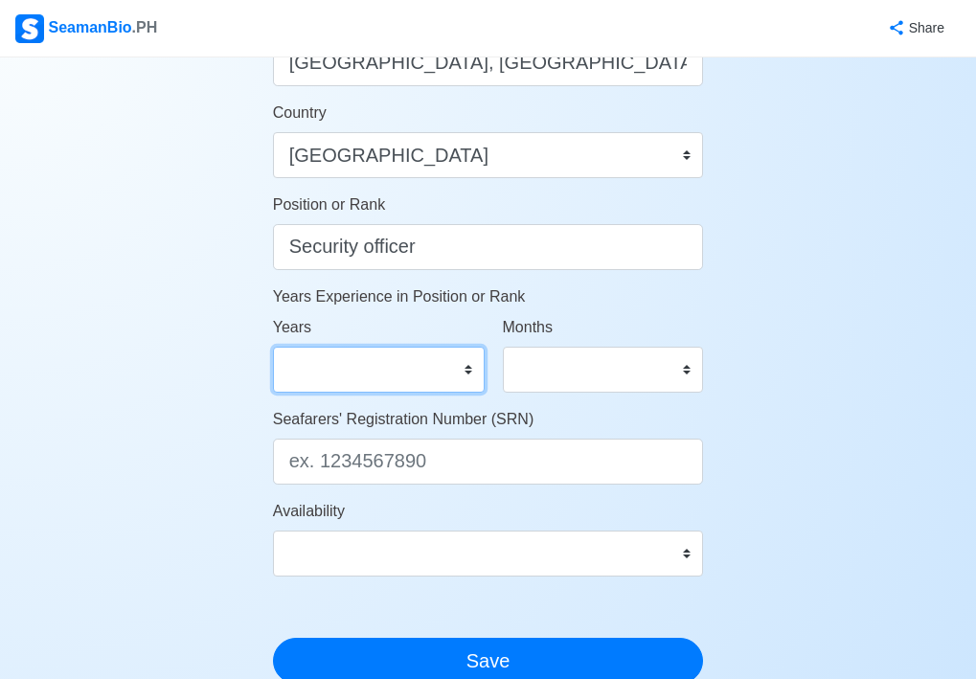
click at [469, 370] on select "0 1 2 3 4 5 6 7 8 9 10 11 12 13 14 15 16 17 18 19 20 21 22 23 24 25 26 27 28 29…" at bounding box center [379, 370] width 212 height 46
select select "4"
click at [273, 347] on select "0 1 2 3 4 5 6 7 8 9 10 11 12 13 14 15 16 17 18 19 20 21 22 23 24 25 26 27 28 29…" at bounding box center [379, 370] width 212 height 46
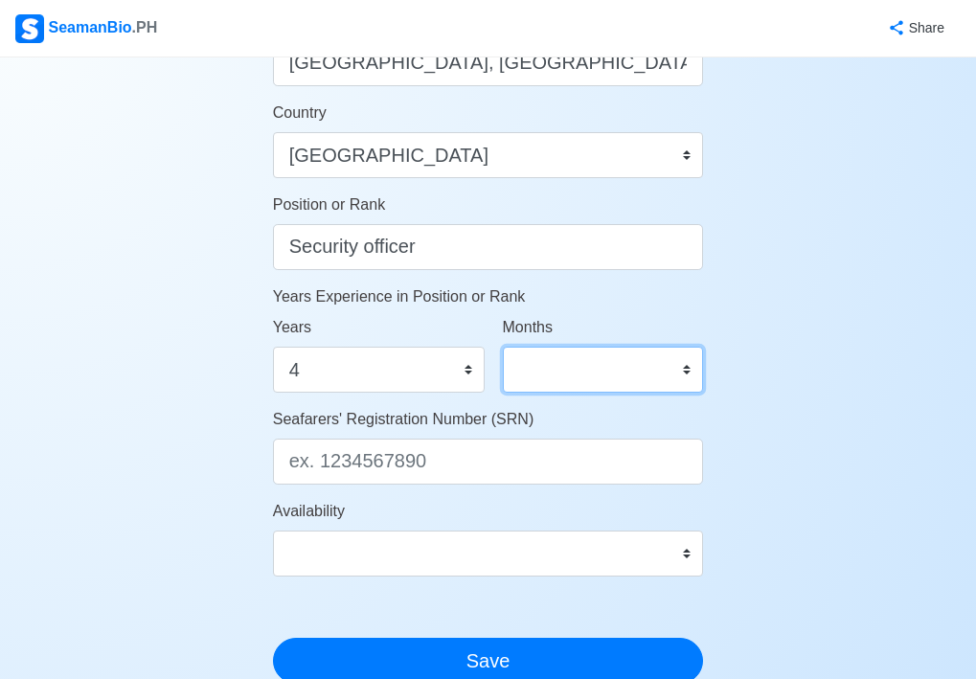
click at [689, 366] on select "0 1 2 3 4 5 6 7 8 9 10 11" at bounding box center [603, 370] width 201 height 46
select select "4"
click at [503, 347] on select "0 1 2 3 4 5 6 7 8 9 10 11" at bounding box center [603, 370] width 201 height 46
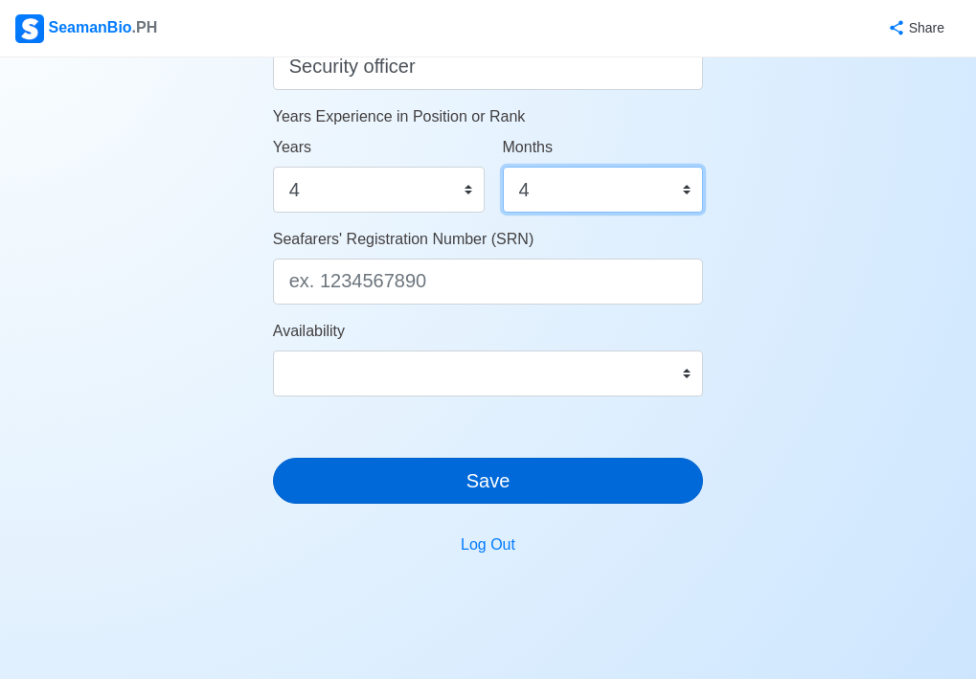
scroll to position [1054, 0]
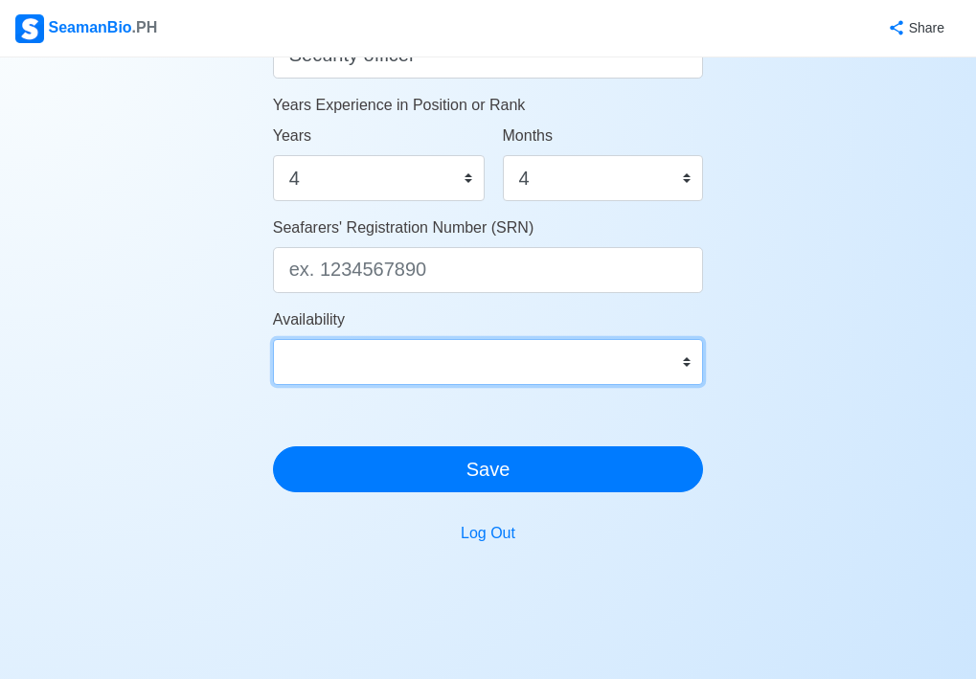
click at [580, 373] on select "Immediate [DATE] [DATE] [DATE] [DATE] [DATE] [DATE] [DATE] [DATE] [DATE]" at bounding box center [488, 362] width 431 height 46
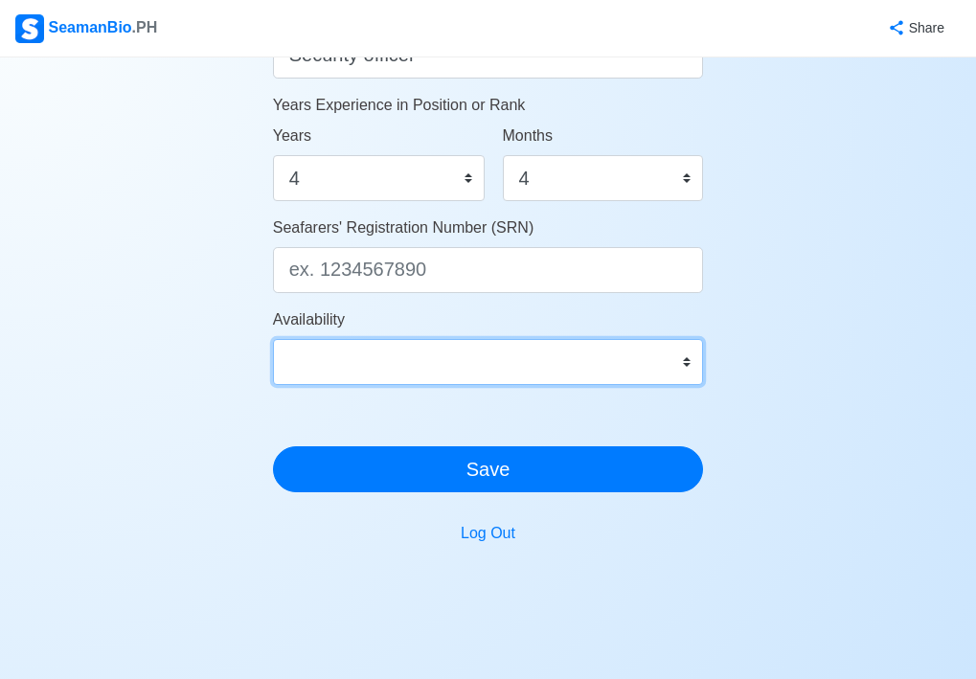
click at [688, 368] on select "Immediate [DATE] [DATE] [DATE] [DATE] [DATE] [DATE] [DATE] [DATE] [DATE]" at bounding box center [488, 362] width 431 height 46
select select "4102416000000"
click at [273, 339] on select "Immediate [DATE] [DATE] [DATE] [DATE] [DATE] [DATE] [DATE] [DATE] [DATE]" at bounding box center [488, 362] width 431 height 46
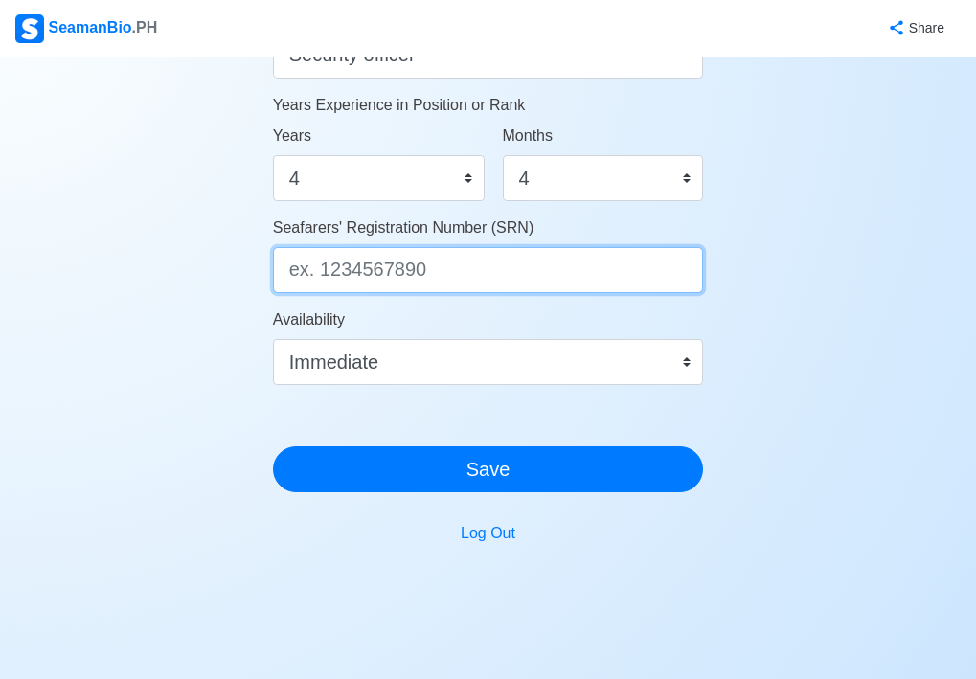
click at [423, 268] on input "Seafarers' Registration Number (SRN)" at bounding box center [488, 270] width 431 height 46
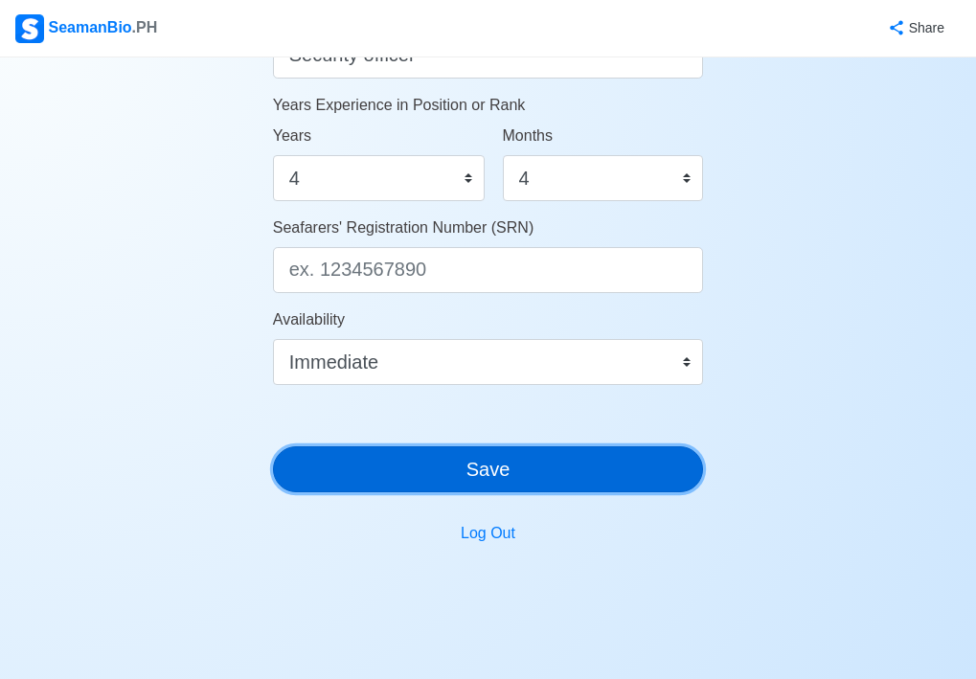
click at [517, 476] on button "Save" at bounding box center [488, 469] width 431 height 46
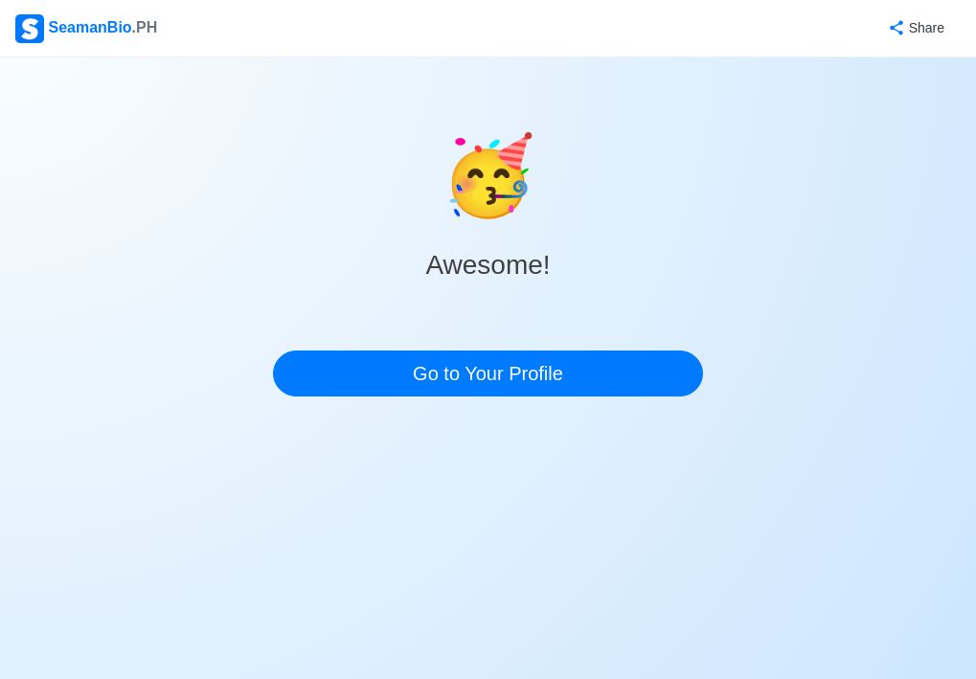
scroll to position [0, 0]
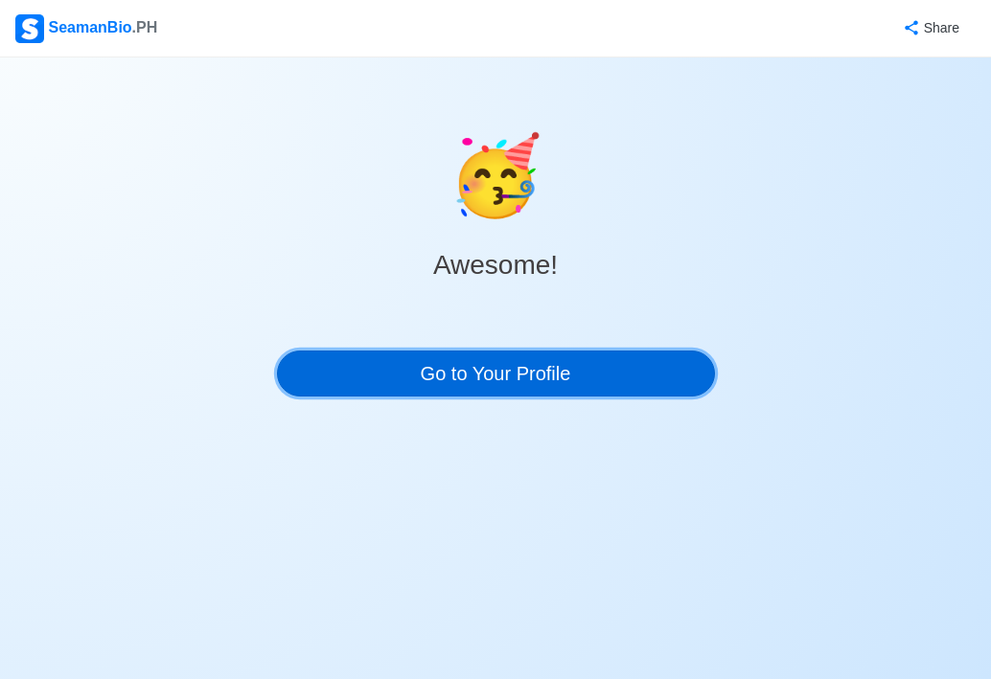
click at [533, 375] on link "Go to Your Profile" at bounding box center [496, 374] width 438 height 46
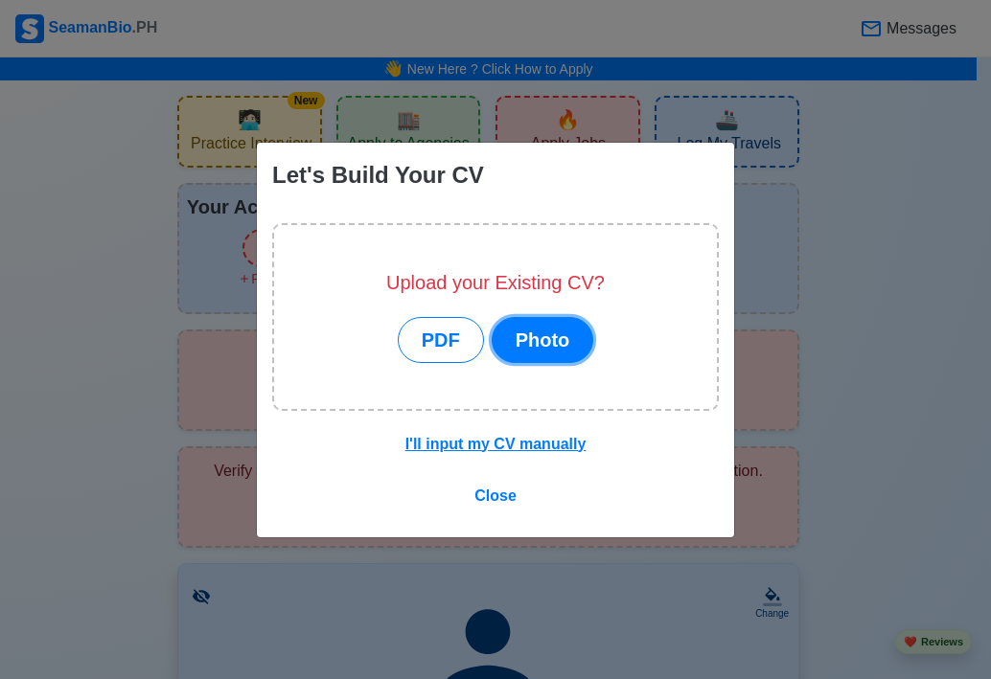
click at [546, 344] on button "Photo" at bounding box center [542, 340] width 102 height 46
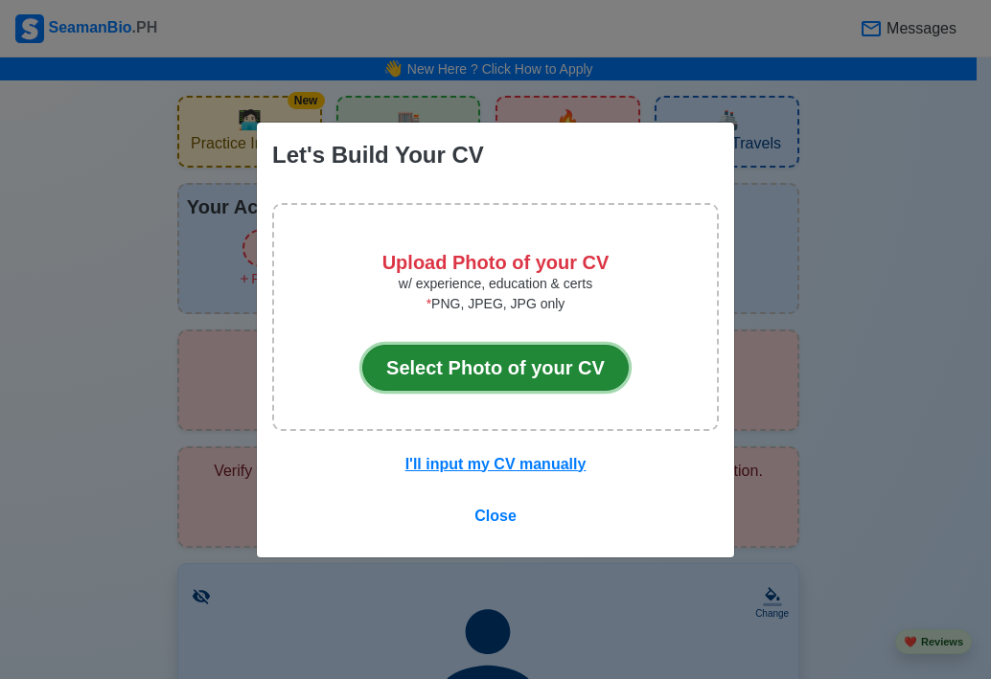
click at [540, 370] on button "Select Photo of your CV" at bounding box center [495, 368] width 266 height 46
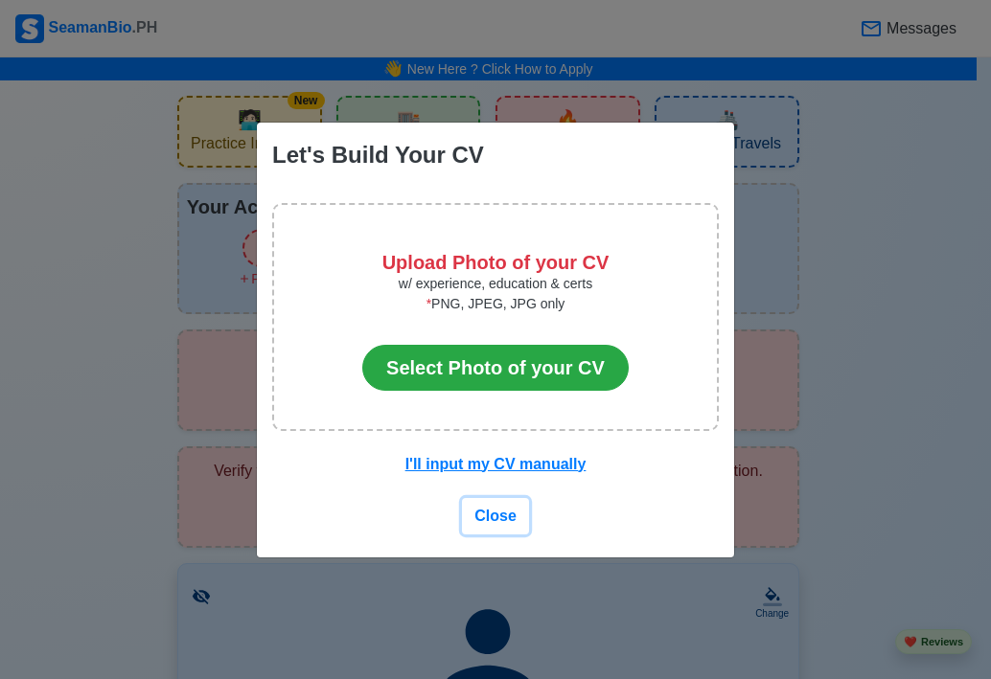
click at [492, 519] on span "Close" at bounding box center [495, 516] width 42 height 16
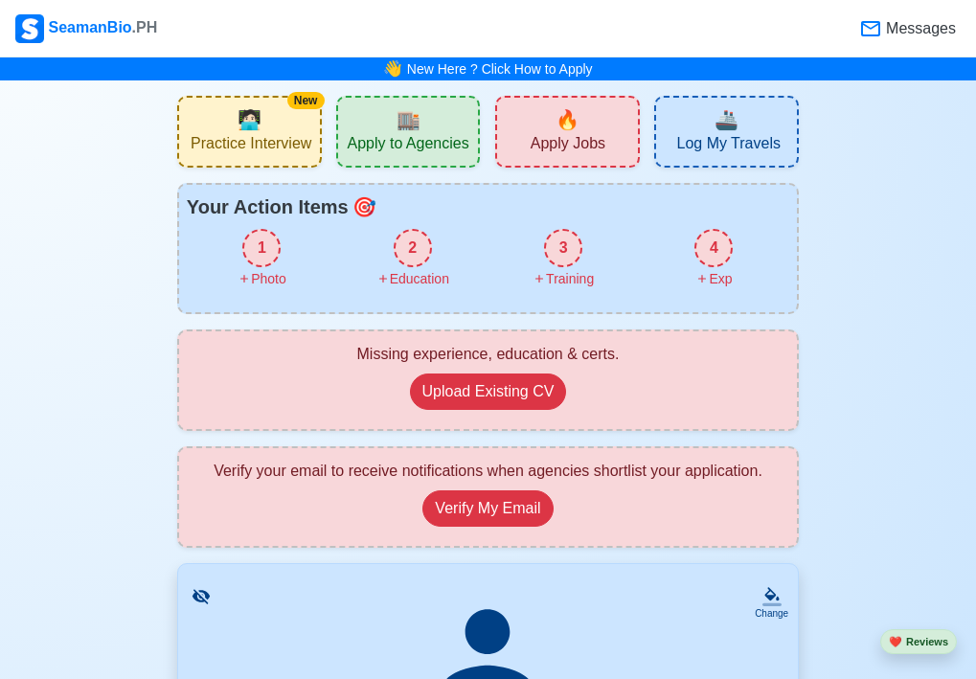
click at [441, 145] on span "Apply to Agencies" at bounding box center [408, 146] width 122 height 24
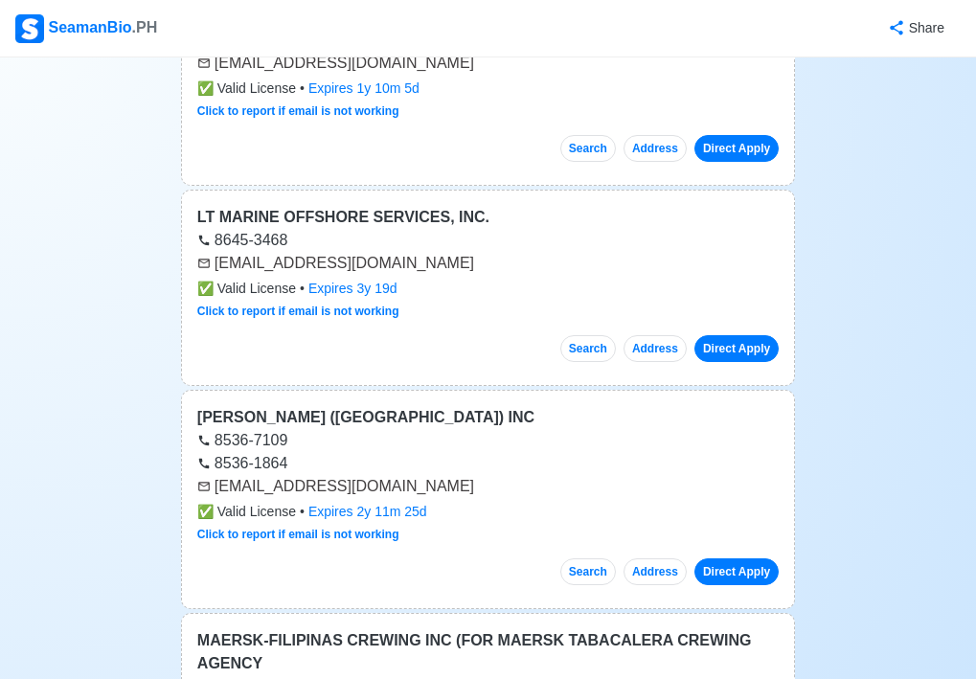
scroll to position [3257, 0]
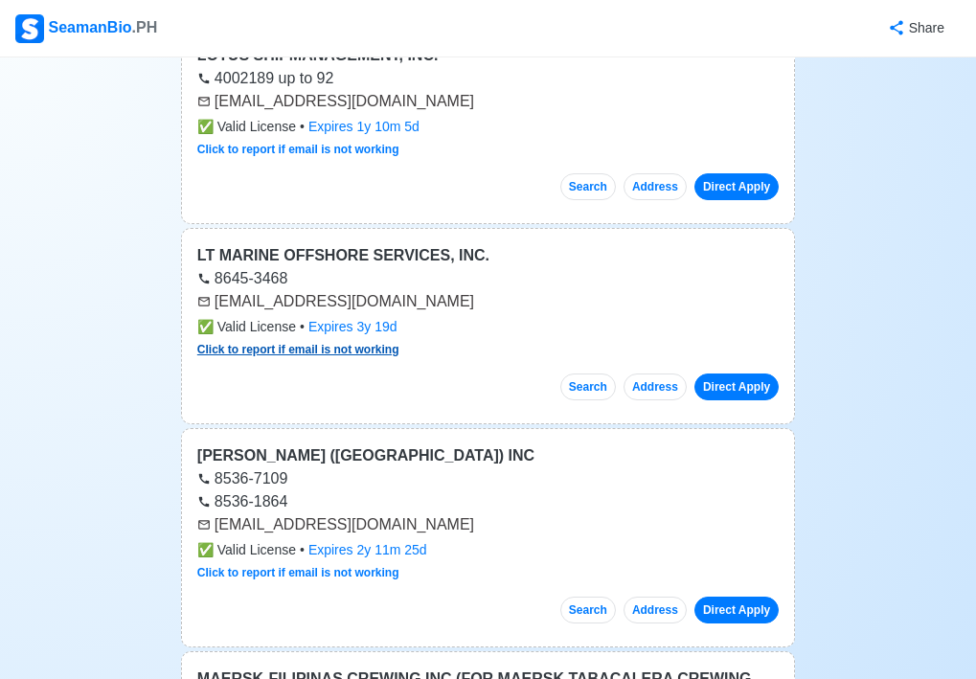
click at [244, 343] on link "Click to report if email is not working" at bounding box center [298, 349] width 202 height 13
click at [589, 374] on button "Search" at bounding box center [588, 387] width 56 height 27
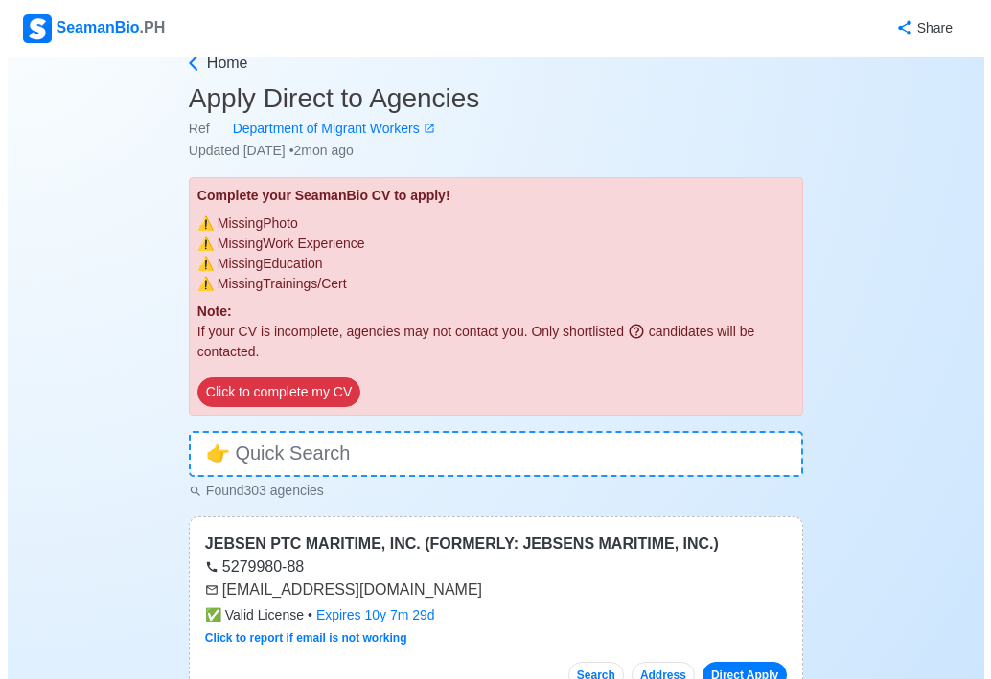
scroll to position [0, 0]
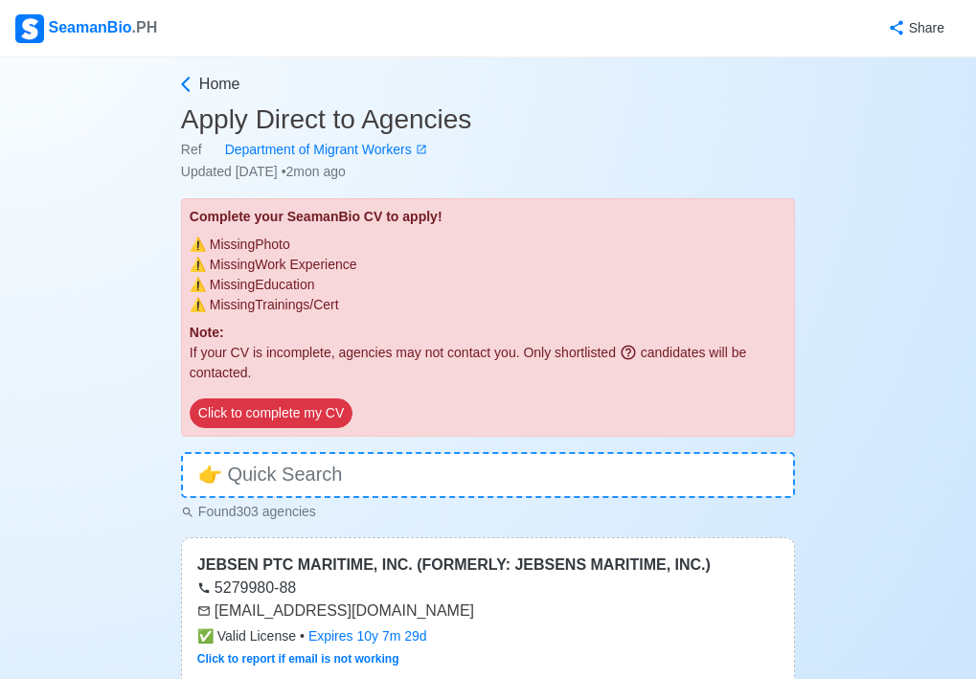
click at [335, 336] on p "Note:" at bounding box center [488, 333] width 597 height 20
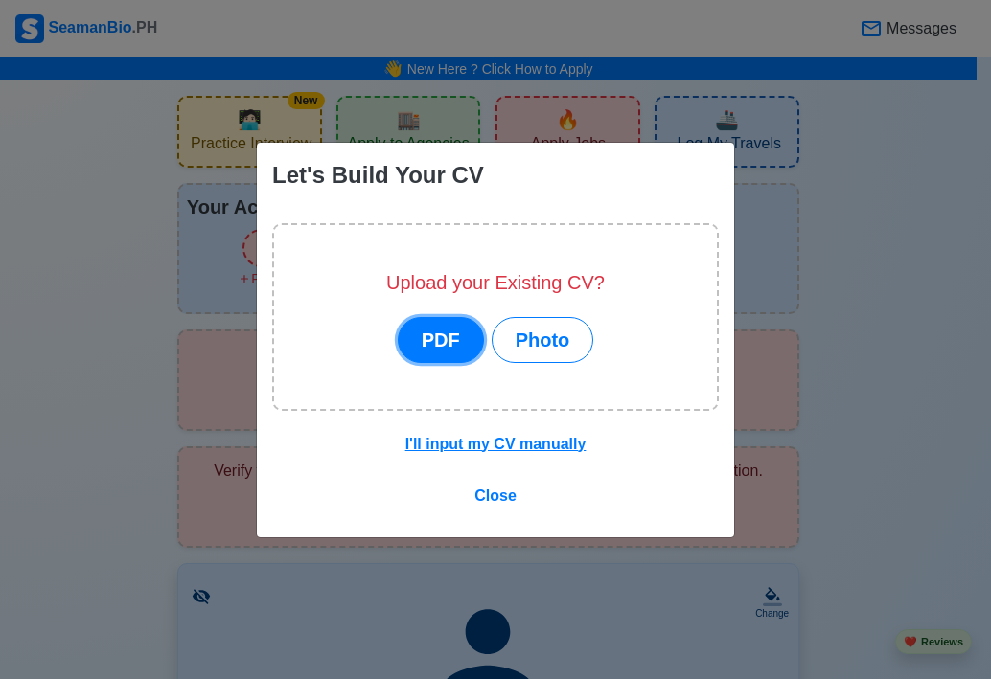
click at [435, 338] on button "PDF" at bounding box center [441, 340] width 86 height 46
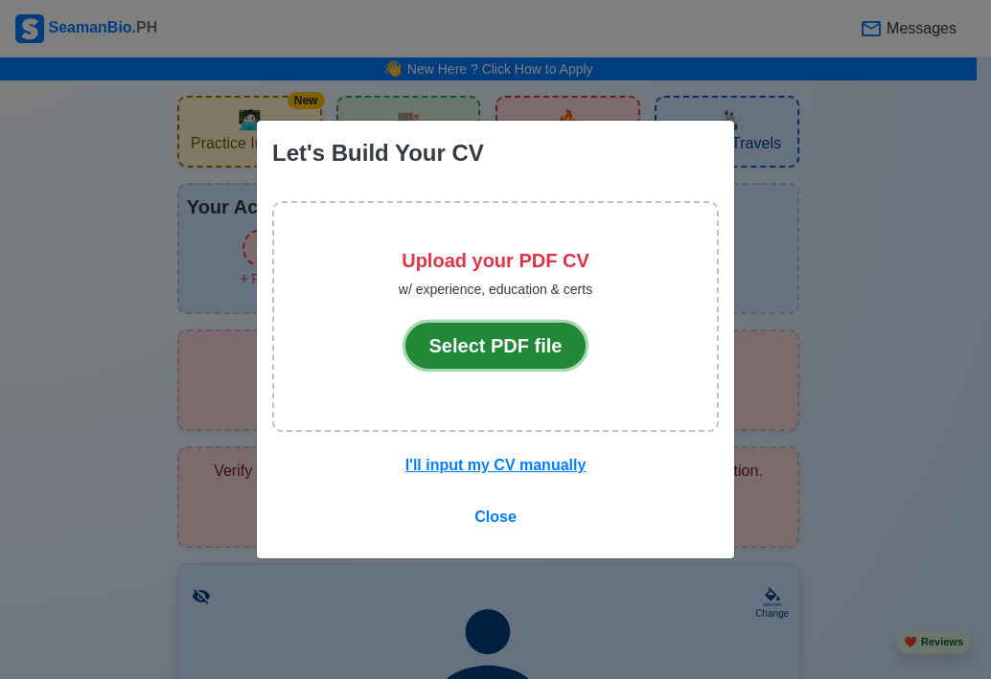
click at [524, 346] on button "Select PDF file" at bounding box center [495, 346] width 181 height 46
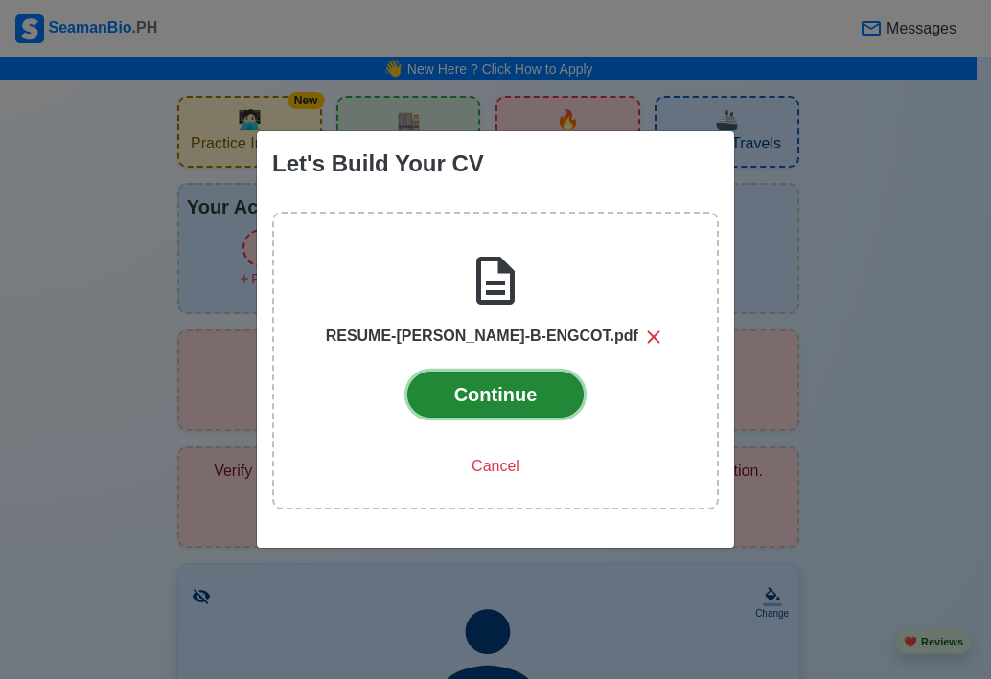
click at [515, 385] on button "Continue" at bounding box center [495, 395] width 177 height 46
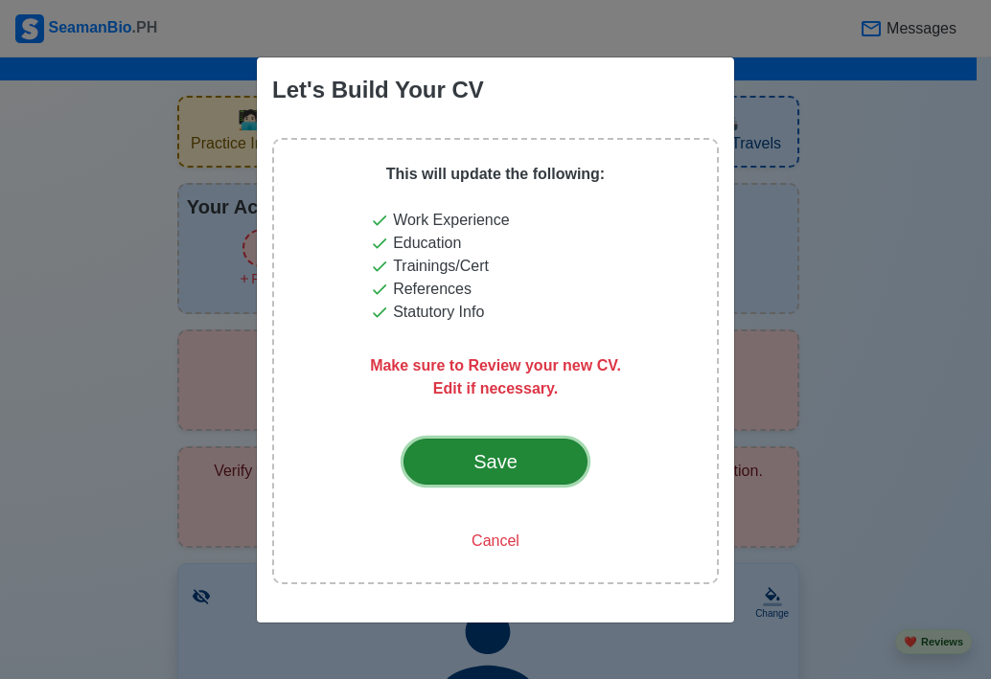
click at [509, 468] on div "Save" at bounding box center [495, 461] width 90 height 29
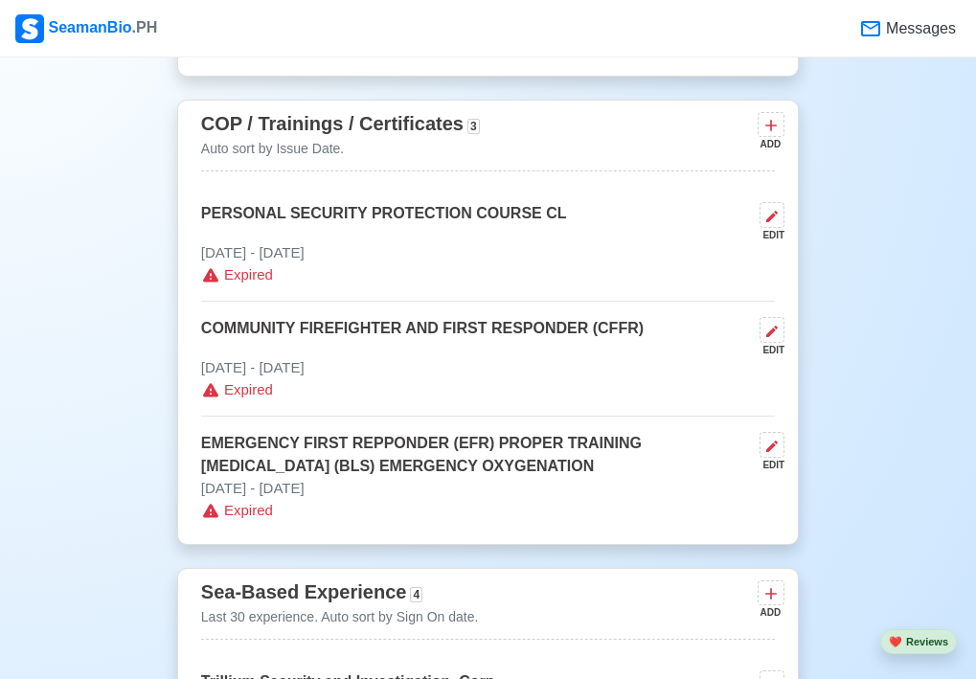
scroll to position [2299, 0]
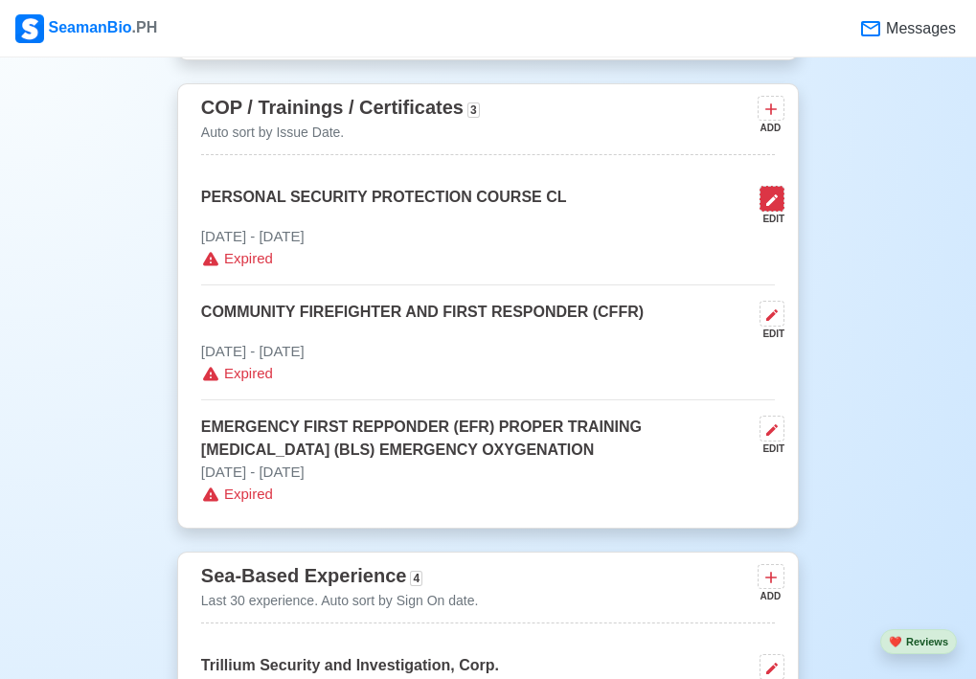
click at [775, 193] on icon at bounding box center [771, 200] width 15 height 15
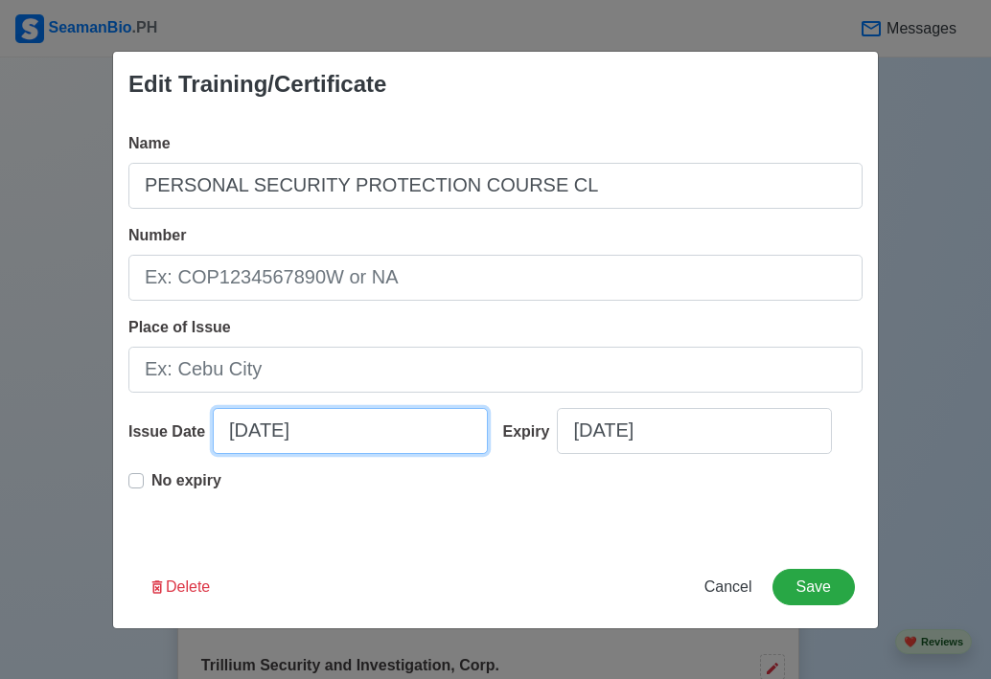
select select "****"
select select "*******"
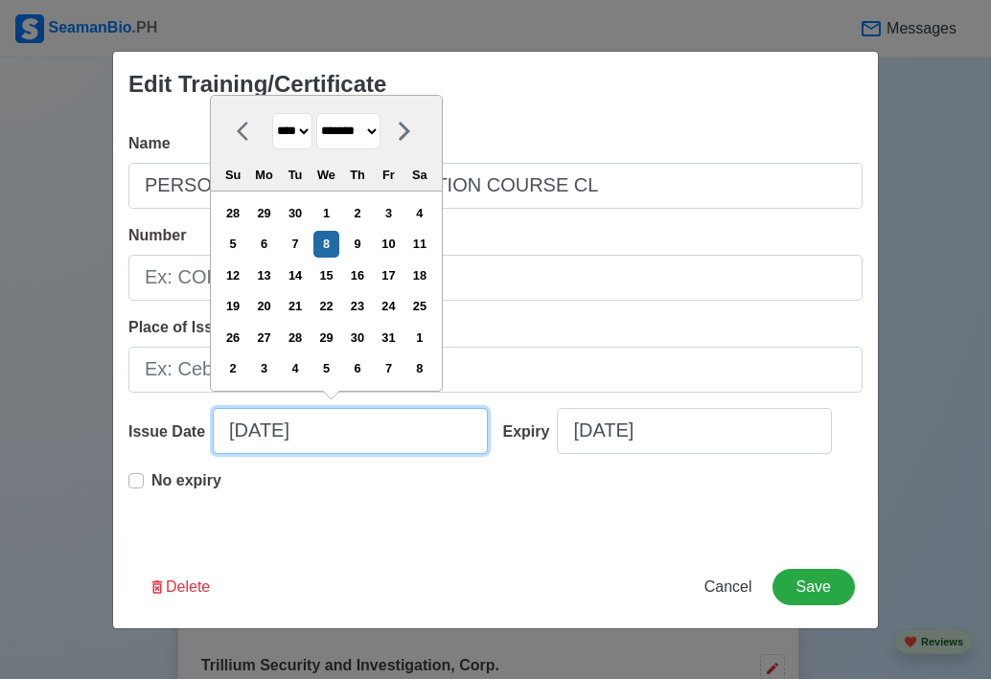
click at [274, 437] on input "10/08/2025" at bounding box center [350, 431] width 275 height 46
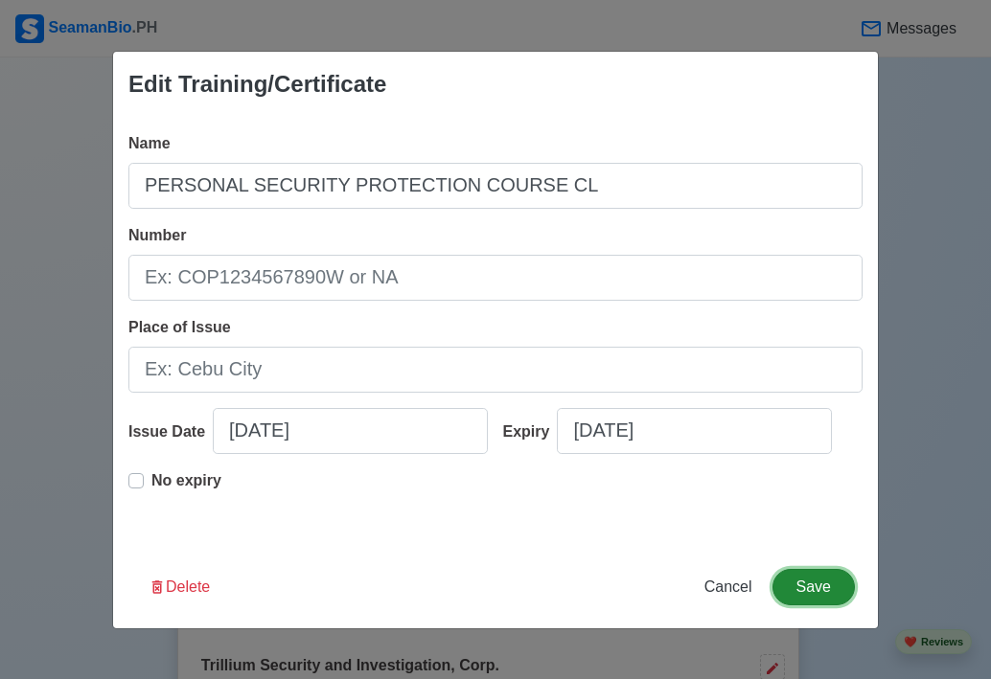
click at [827, 600] on button "Save" at bounding box center [813, 587] width 82 height 36
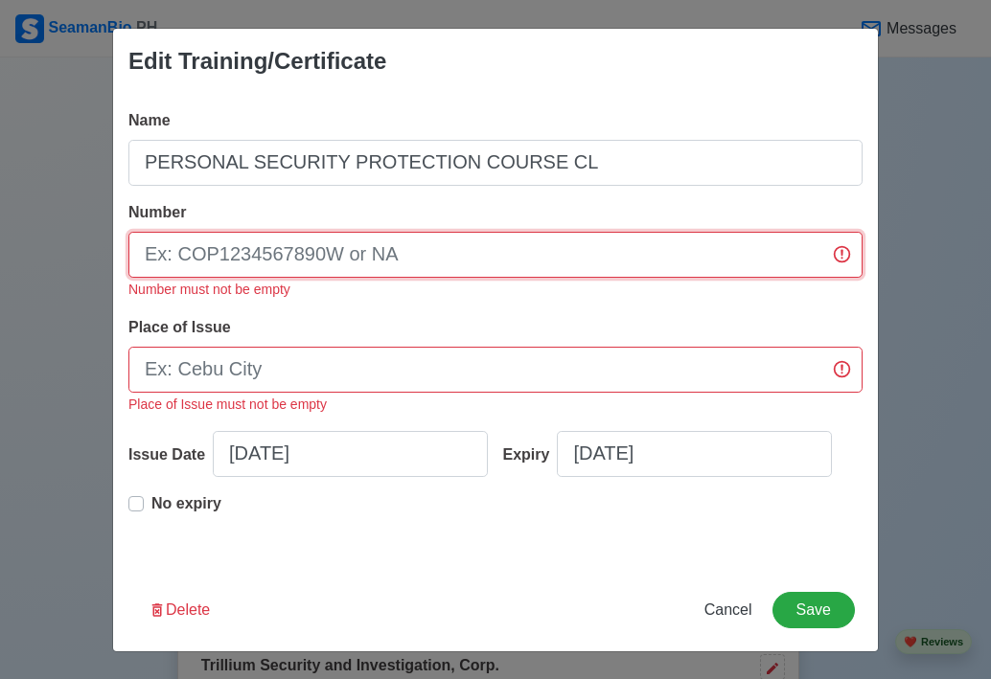
click at [444, 255] on input "Number" at bounding box center [495, 255] width 734 height 46
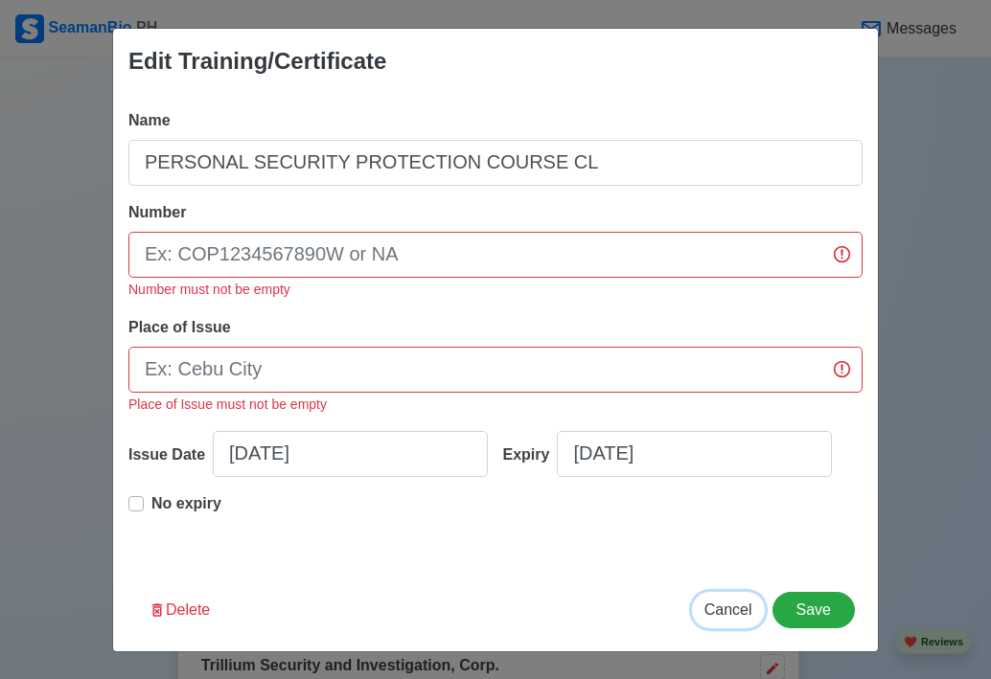
click at [737, 606] on span "Cancel" at bounding box center [728, 610] width 48 height 16
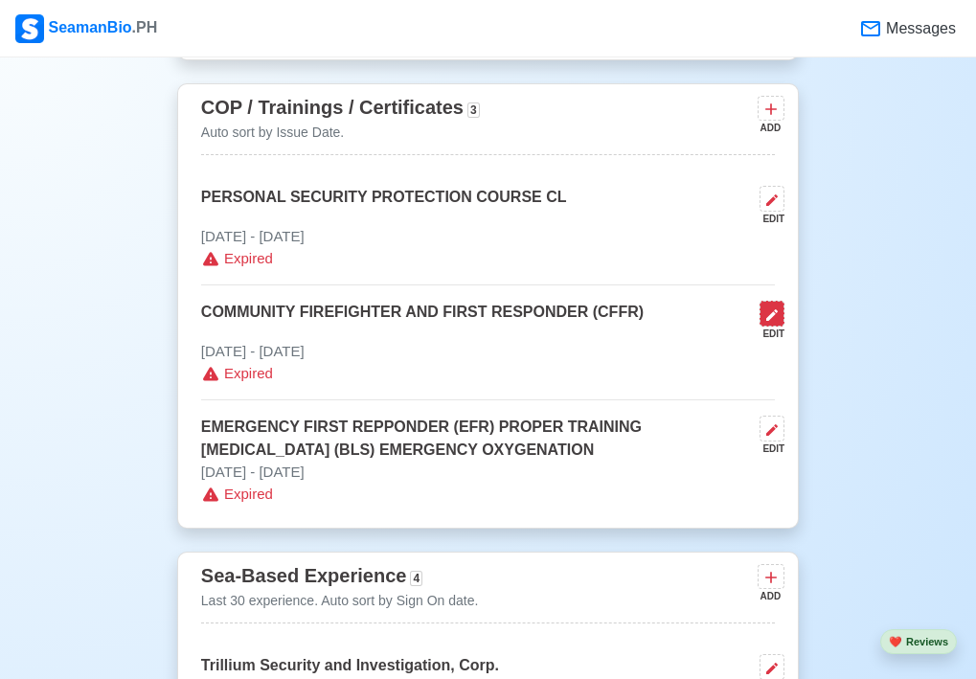
click at [773, 307] on icon at bounding box center [771, 314] width 15 height 15
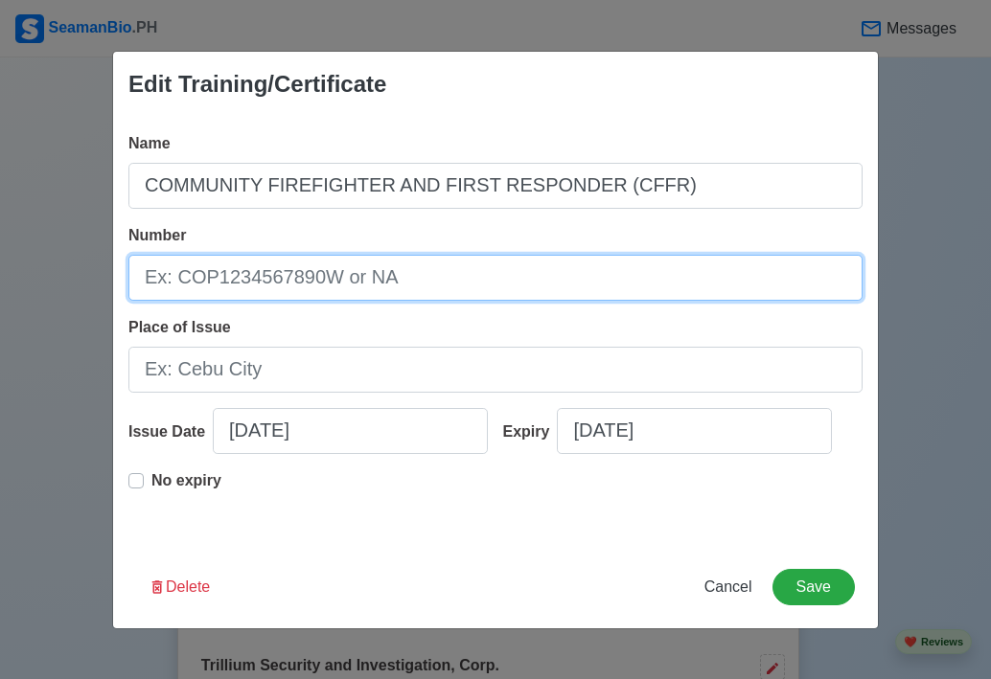
click at [412, 285] on input "Number" at bounding box center [495, 278] width 734 height 46
type input "c"
type input "CFFR-B-01-017"
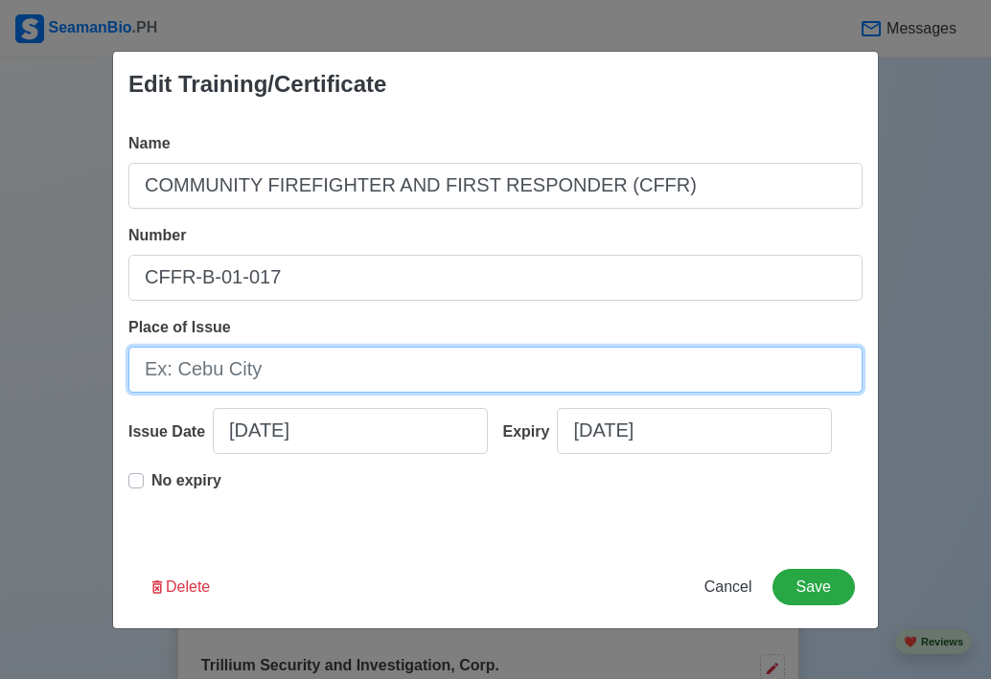
click at [323, 364] on input "Place of Issue" at bounding box center [495, 370] width 734 height 46
type input "M"
type input "CALOOCAN CITY"
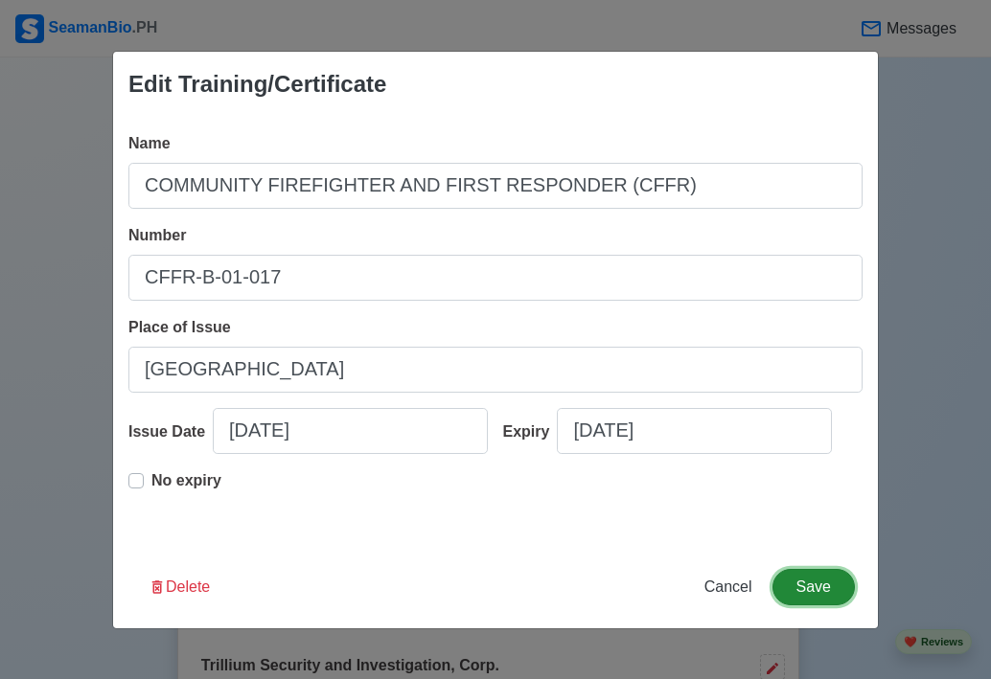
click at [790, 585] on button "Save" at bounding box center [813, 587] width 82 height 36
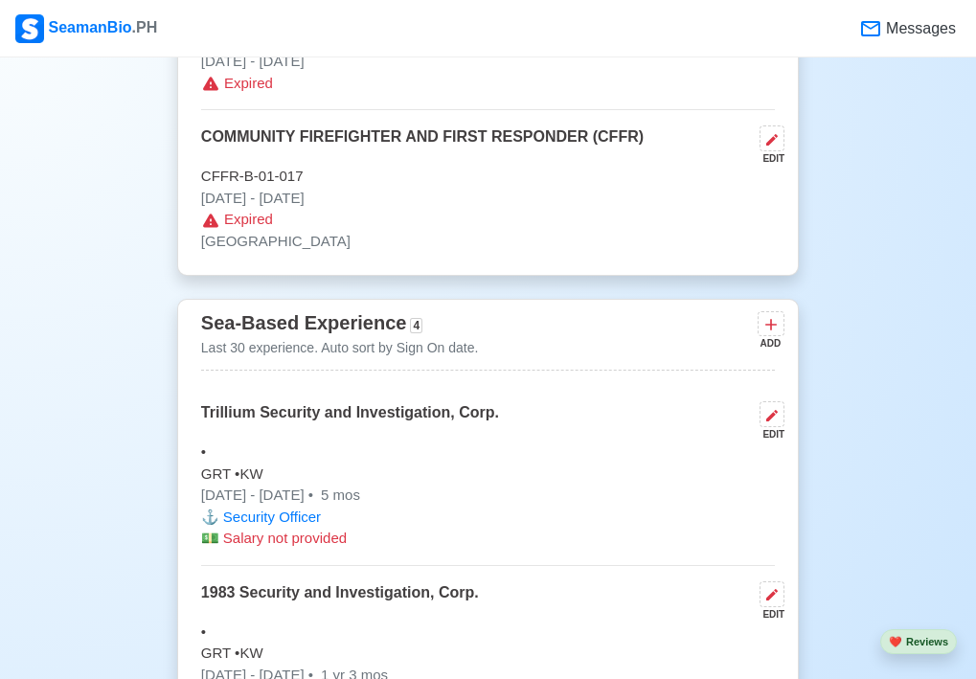
scroll to position [2395, 0]
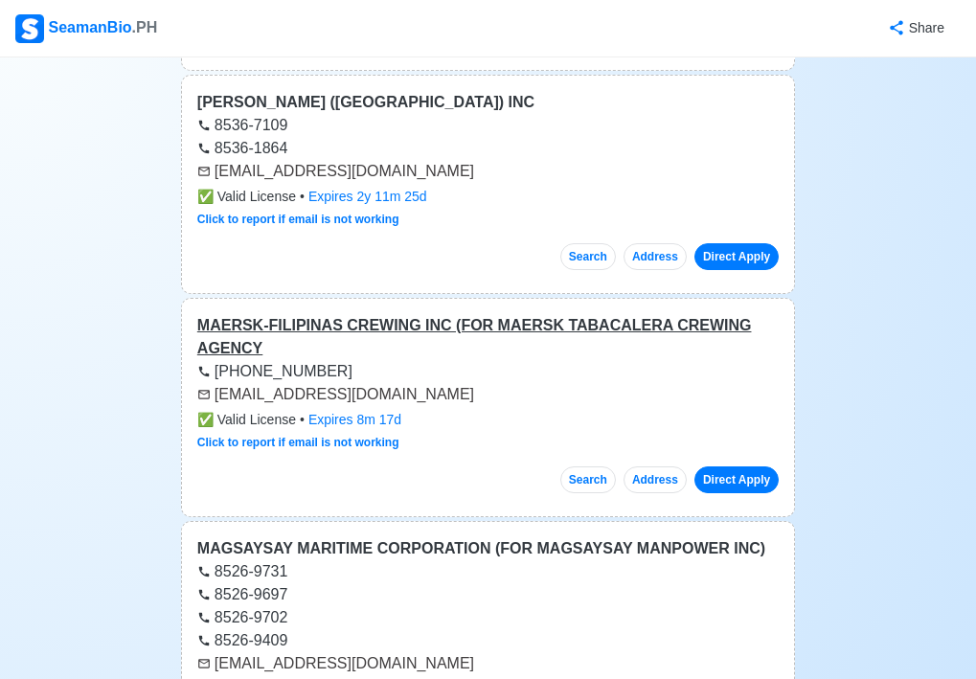
scroll to position [3544, 0]
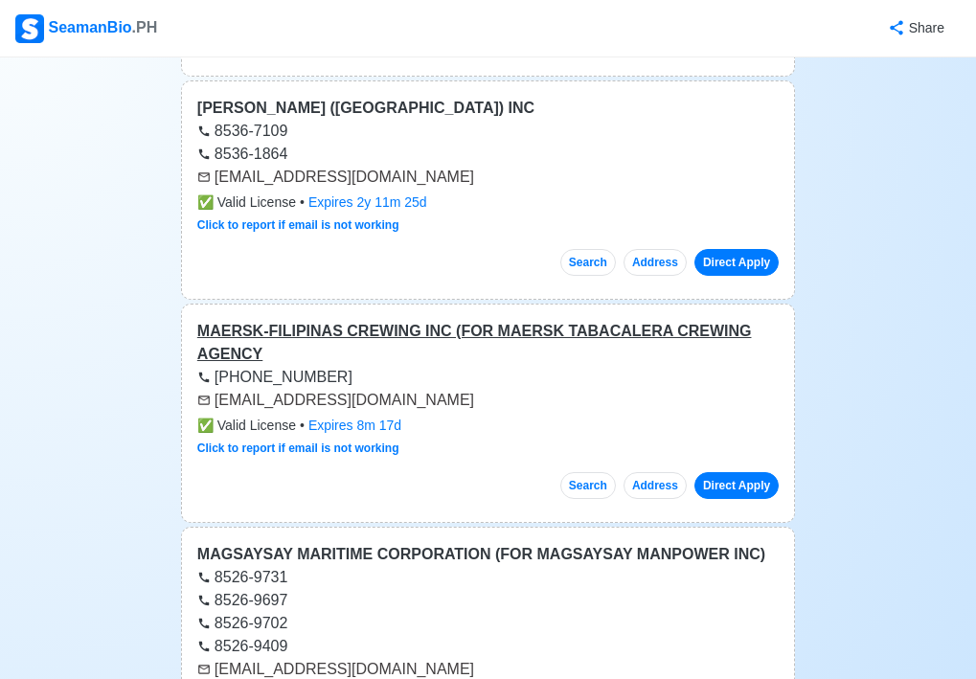
click at [363, 320] on div "MAERSK-FILIPINAS CREWING INC (FOR MAERSK TABACALERA CREWING AGENCY" at bounding box center [487, 343] width 581 height 46
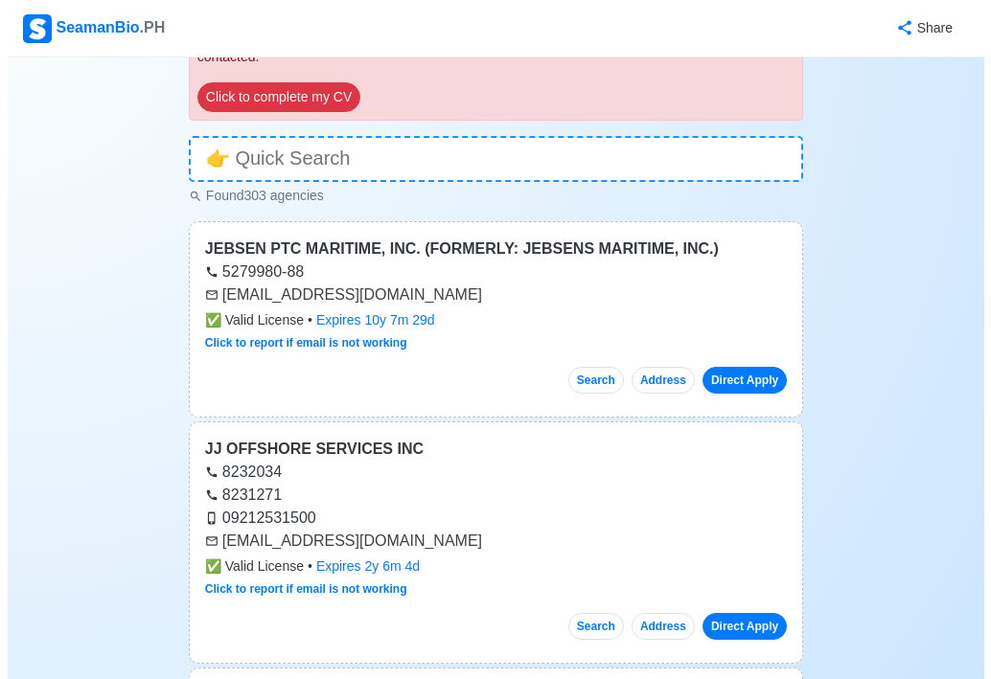
scroll to position [0, 0]
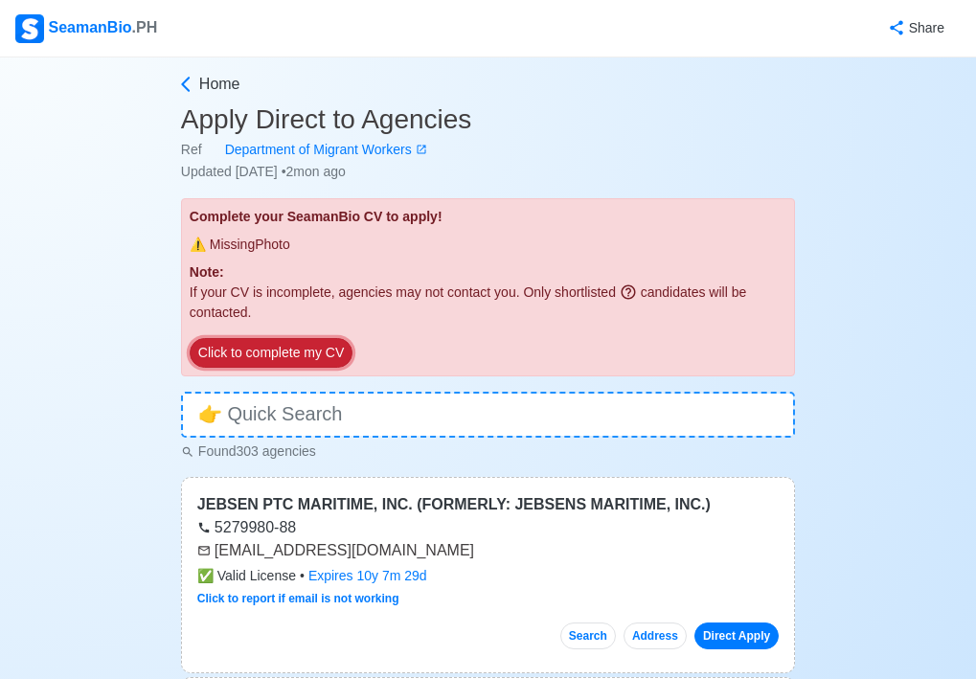
click at [334, 349] on button "Click to complete my CV" at bounding box center [271, 353] width 163 height 30
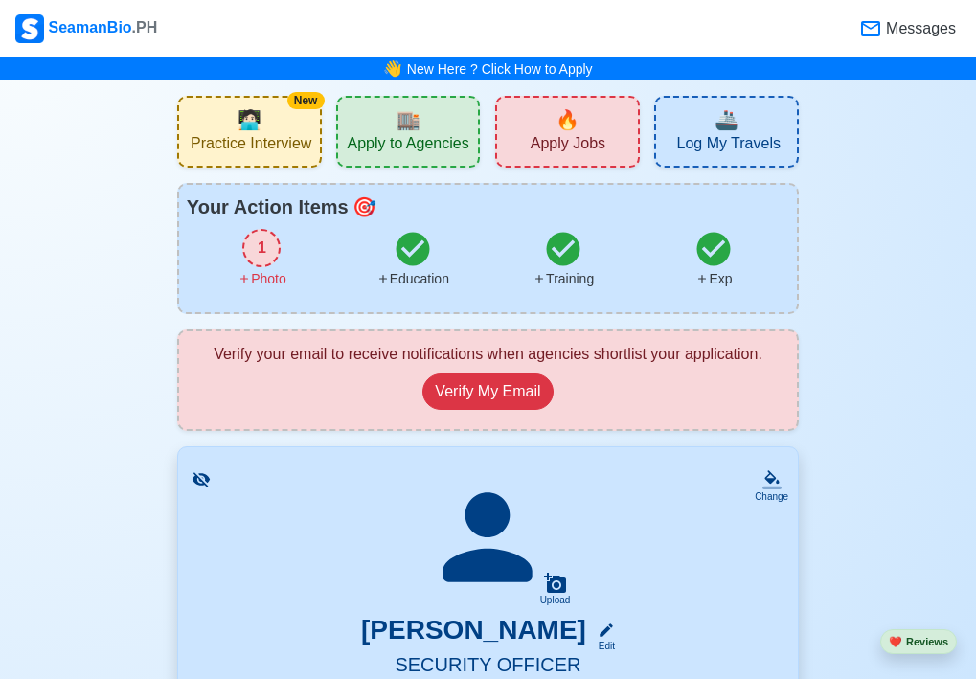
click at [254, 249] on div "1" at bounding box center [261, 248] width 38 height 38
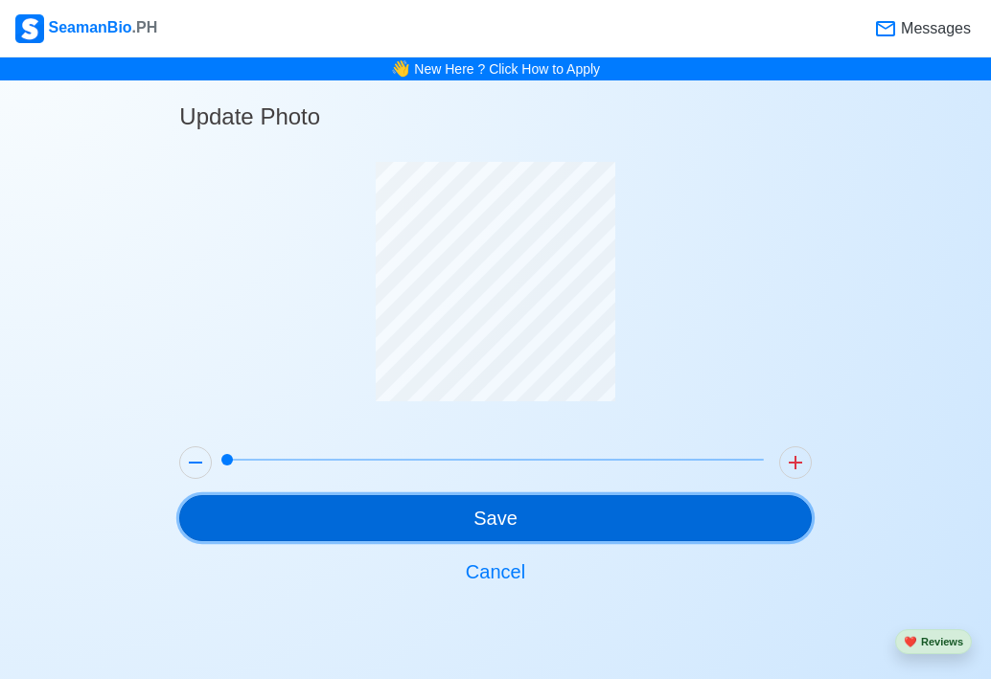
click at [501, 513] on button "Save" at bounding box center [494, 518] width 631 height 46
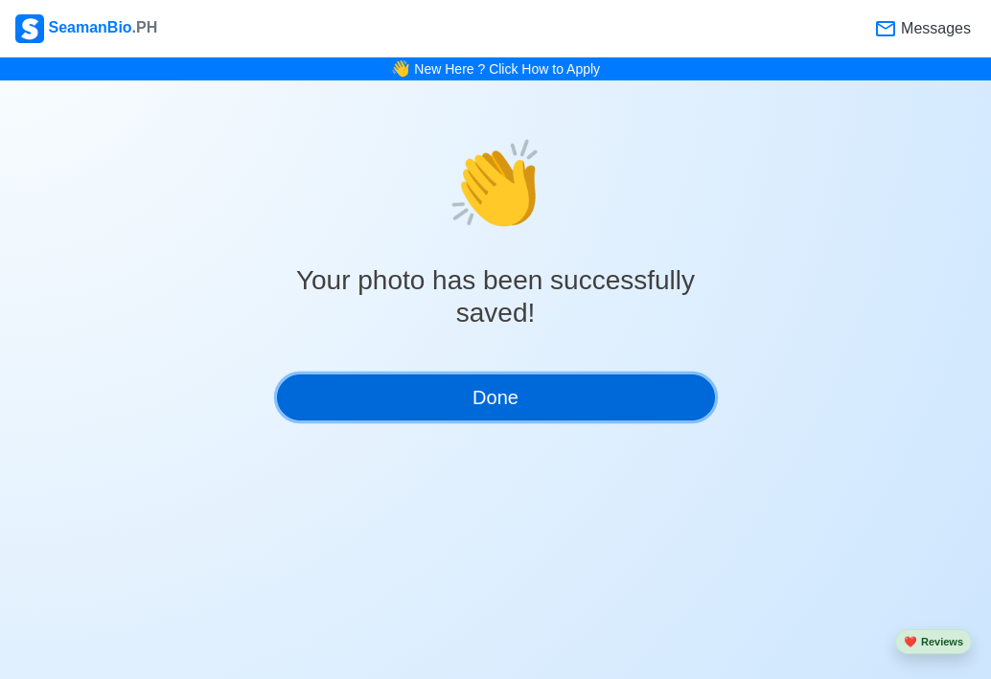
click at [516, 405] on button "Done" at bounding box center [496, 398] width 438 height 46
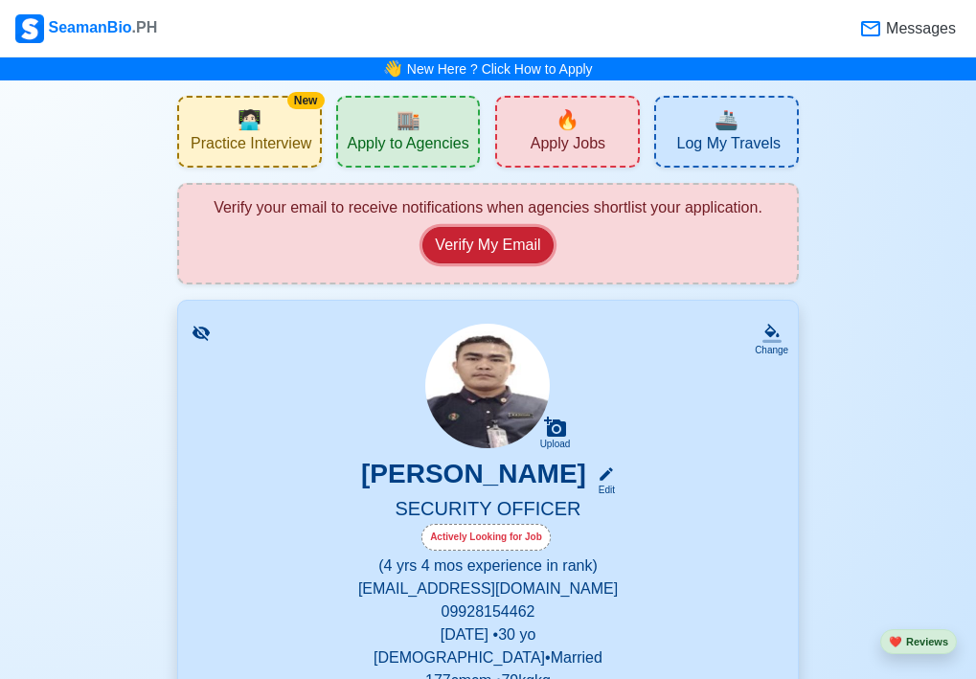
click at [490, 239] on button "Verify My Email" at bounding box center [487, 245] width 130 height 36
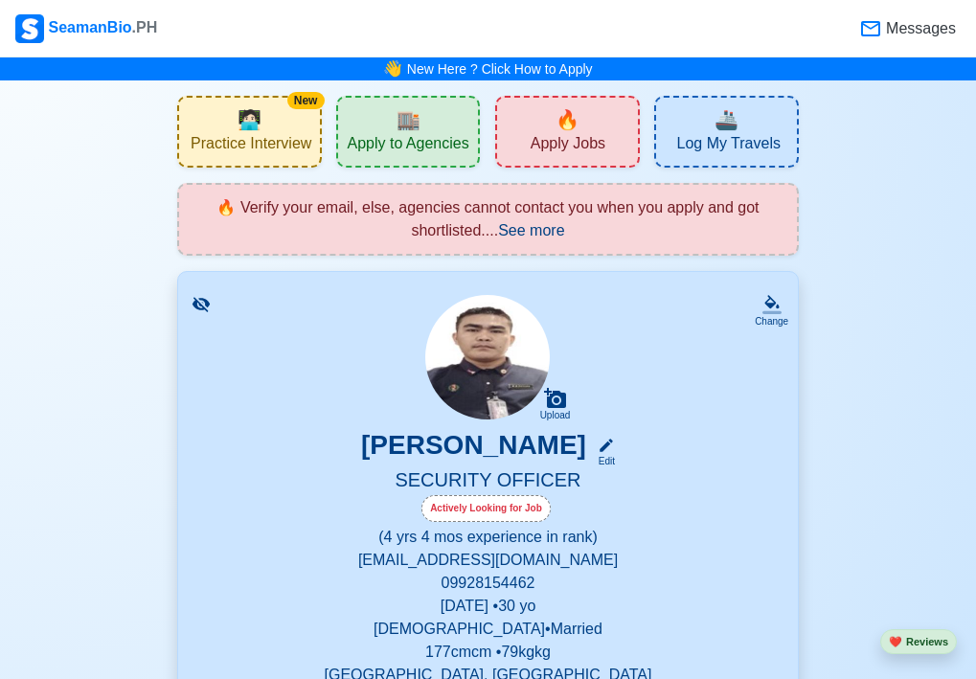
click at [581, 134] on span "Apply Jobs" at bounding box center [568, 146] width 75 height 24
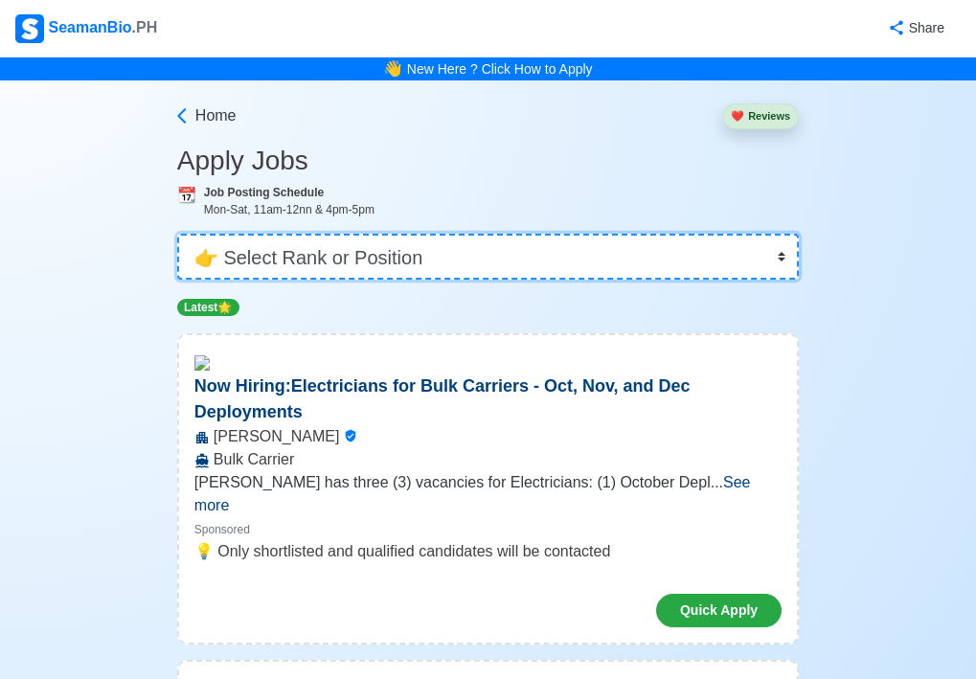
click at [317, 256] on select "👉 Select Rank or Position Master Chief Officer 2nd Officer 3rd Officer Junior O…" at bounding box center [488, 257] width 622 height 46
select select "Others"
click at [179, 234] on select "👉 Select Rank or Position Master Chief Officer 2nd Officer 3rd Officer Junior O…" at bounding box center [488, 257] width 622 height 46
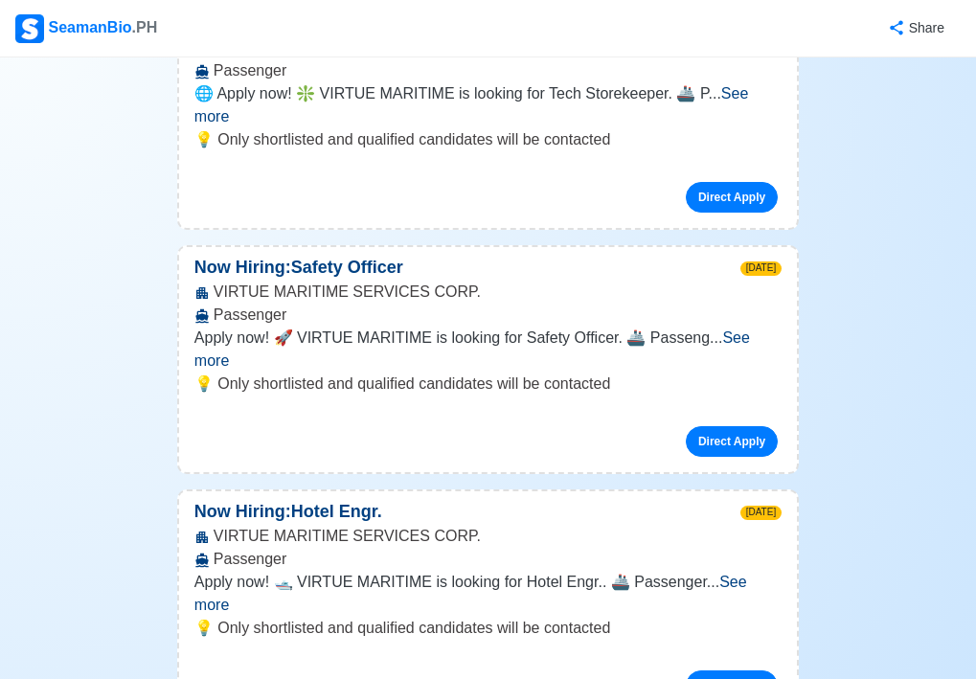
scroll to position [1054, 0]
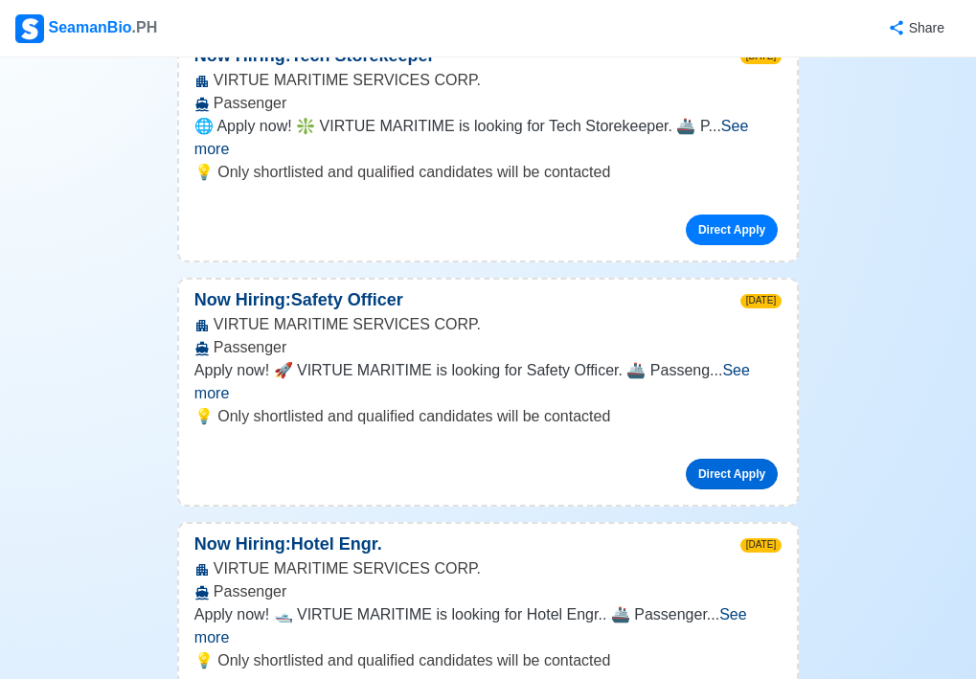
click at [728, 459] on link "Direct Apply" at bounding box center [732, 474] width 92 height 31
click at [750, 362] on span "See more" at bounding box center [472, 381] width 556 height 39
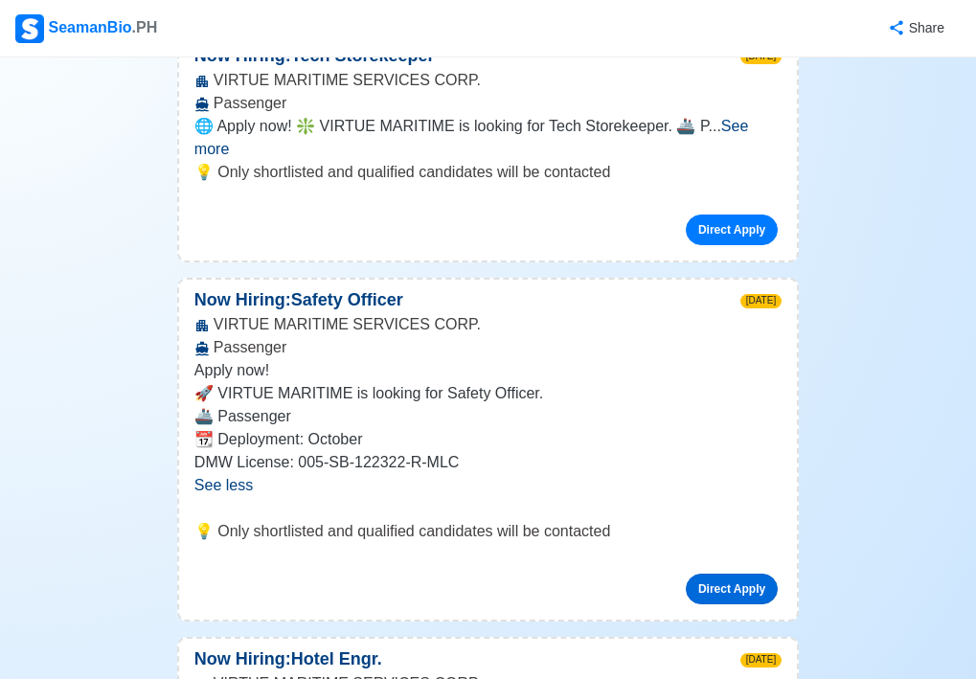
click at [724, 574] on link "Direct Apply" at bounding box center [732, 589] width 92 height 31
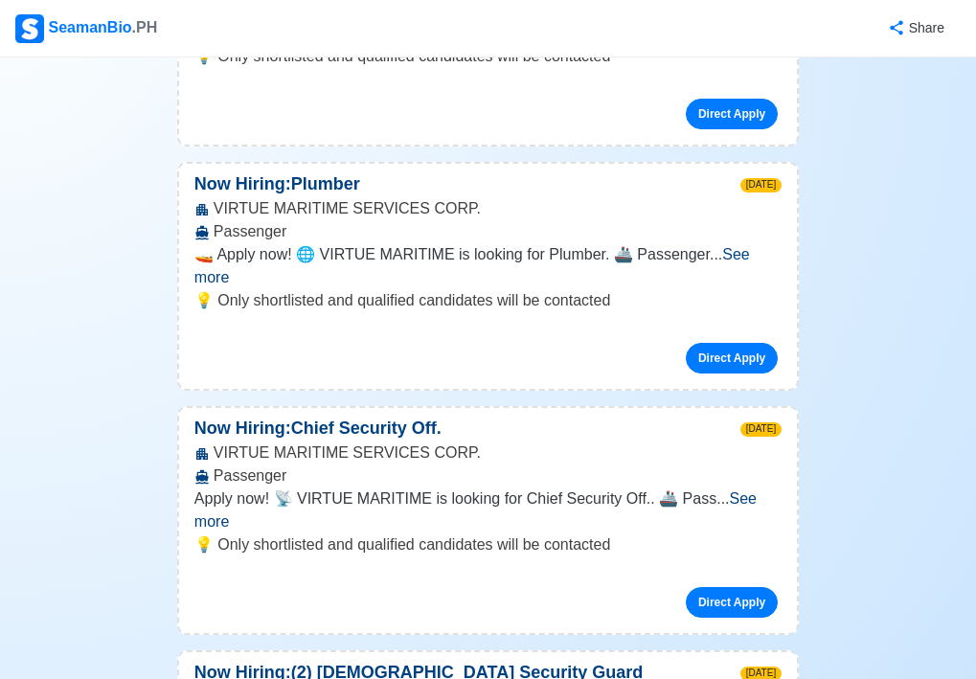
scroll to position [2012, 0]
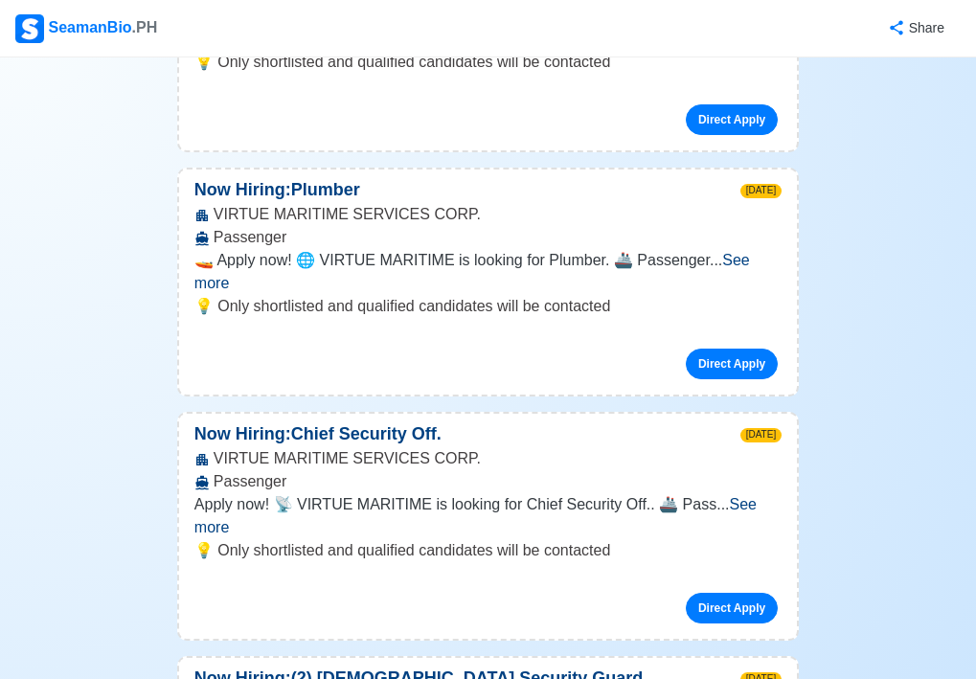
click at [327, 421] on p "Now Hiring: Chief Security Off." at bounding box center [318, 434] width 278 height 26
click at [730, 593] on link "Direct Apply" at bounding box center [732, 608] width 92 height 31
click at [740, 593] on link "Direct Apply" at bounding box center [732, 608] width 92 height 31
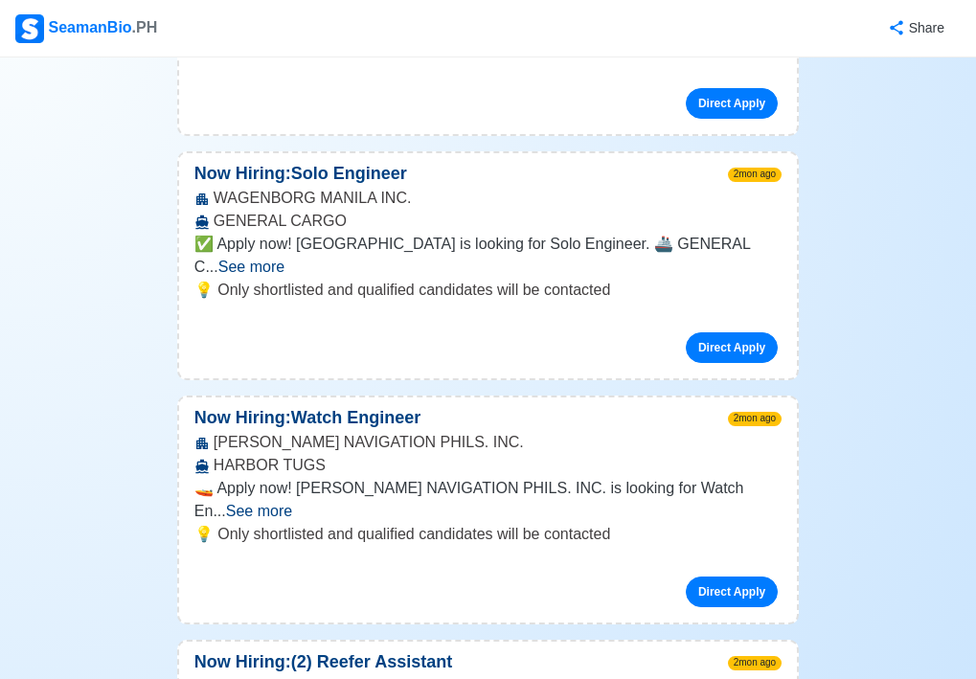
scroll to position [9100, 0]
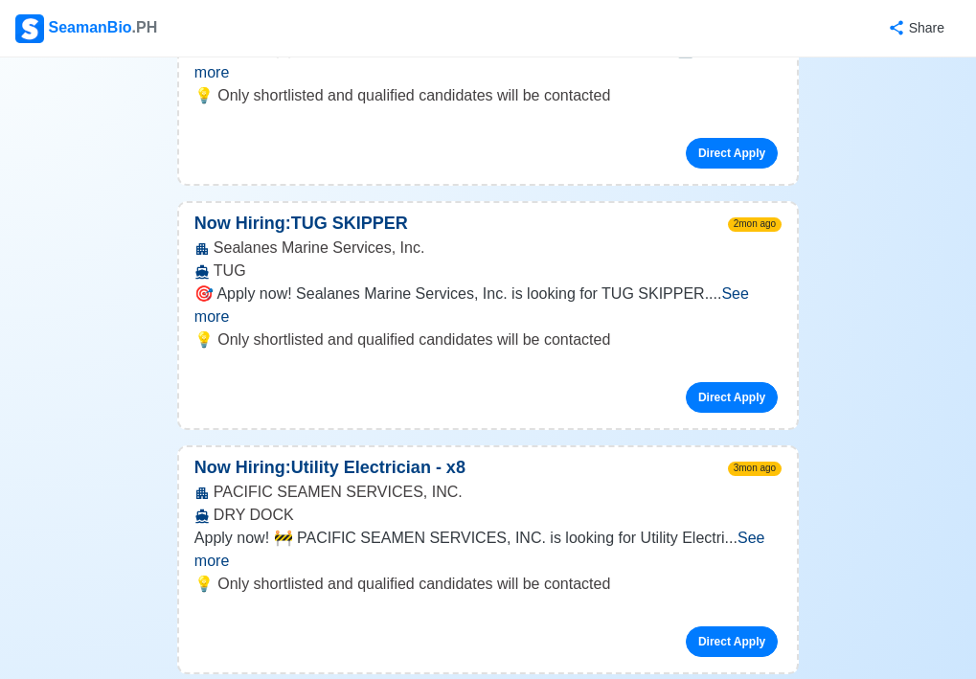
scroll to position [11495, 0]
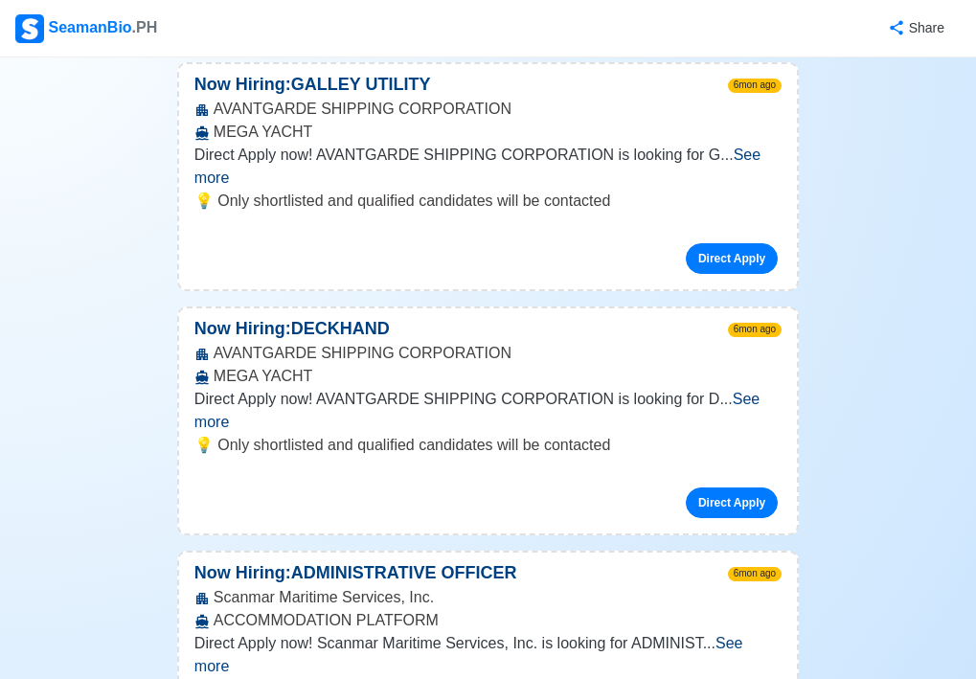
scroll to position [24140, 0]
